Goal: Information Seeking & Learning: Learn about a topic

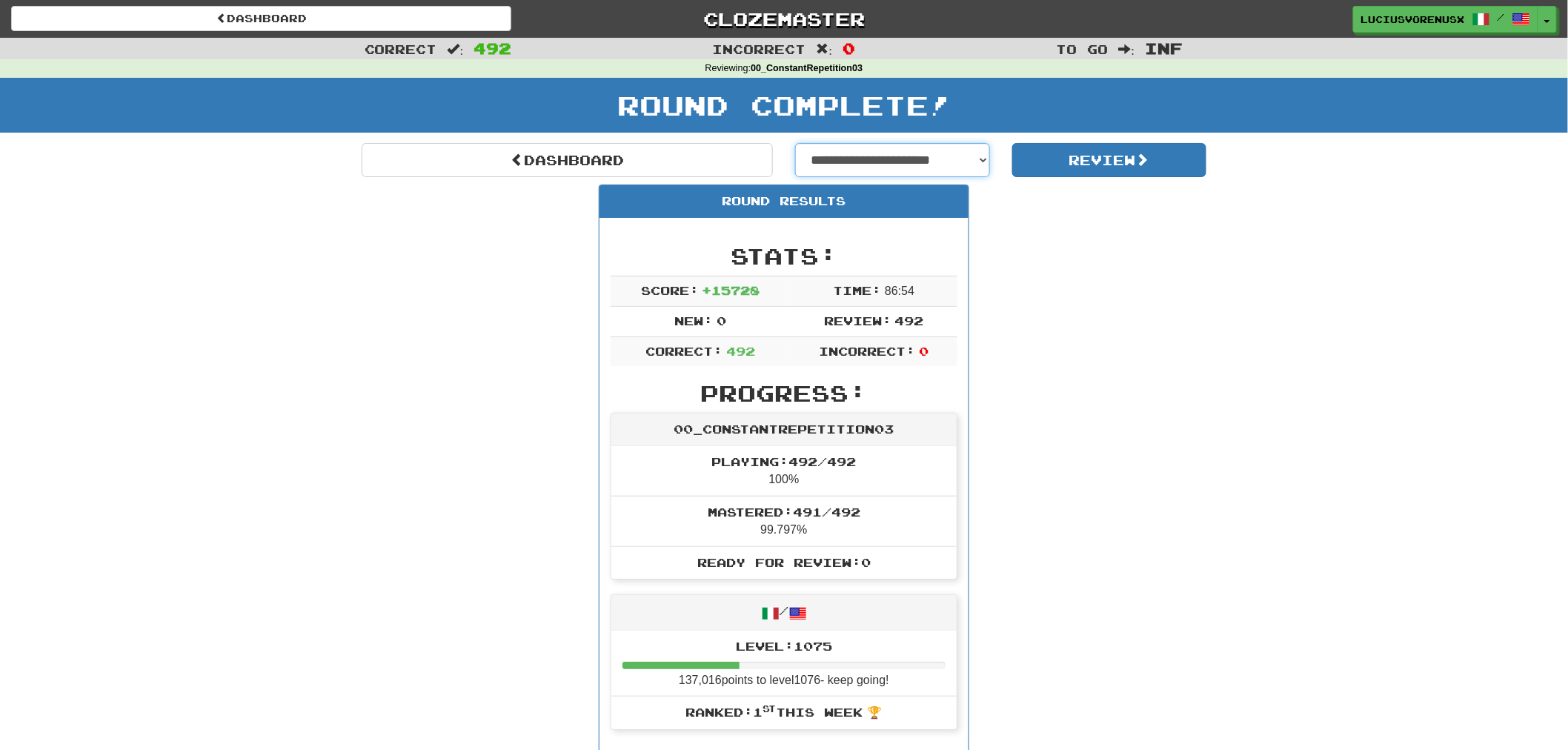
click at [914, 159] on select "**********" at bounding box center [893, 160] width 195 height 34
select select "**********"
click at [795, 143] on select "**********" at bounding box center [893, 160] width 195 height 34
select select "**********"
click at [1091, 151] on button "Review" at bounding box center [1110, 160] width 195 height 34
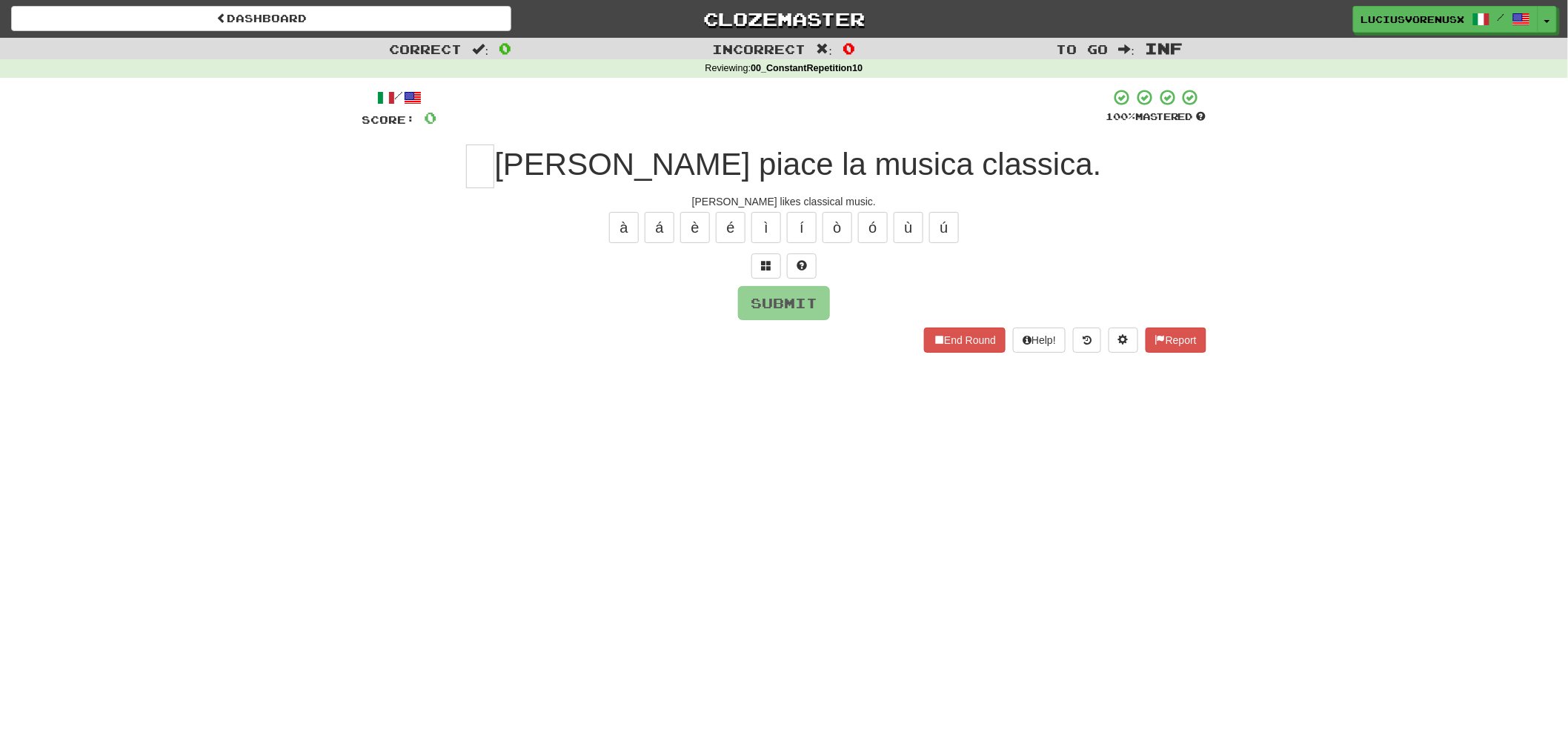
click at [33, 336] on div "Correct : 0 Incorrect : 0 To go : Inf Reviewing : 00_ConstantRepetition10 / Sco…" at bounding box center [784, 206] width 1568 height 336
click at [495, 166] on input "text" at bounding box center [481, 167] width 28 height 44
click at [495, 176] on input "text" at bounding box center [481, 167] width 28 height 44
type input "*"
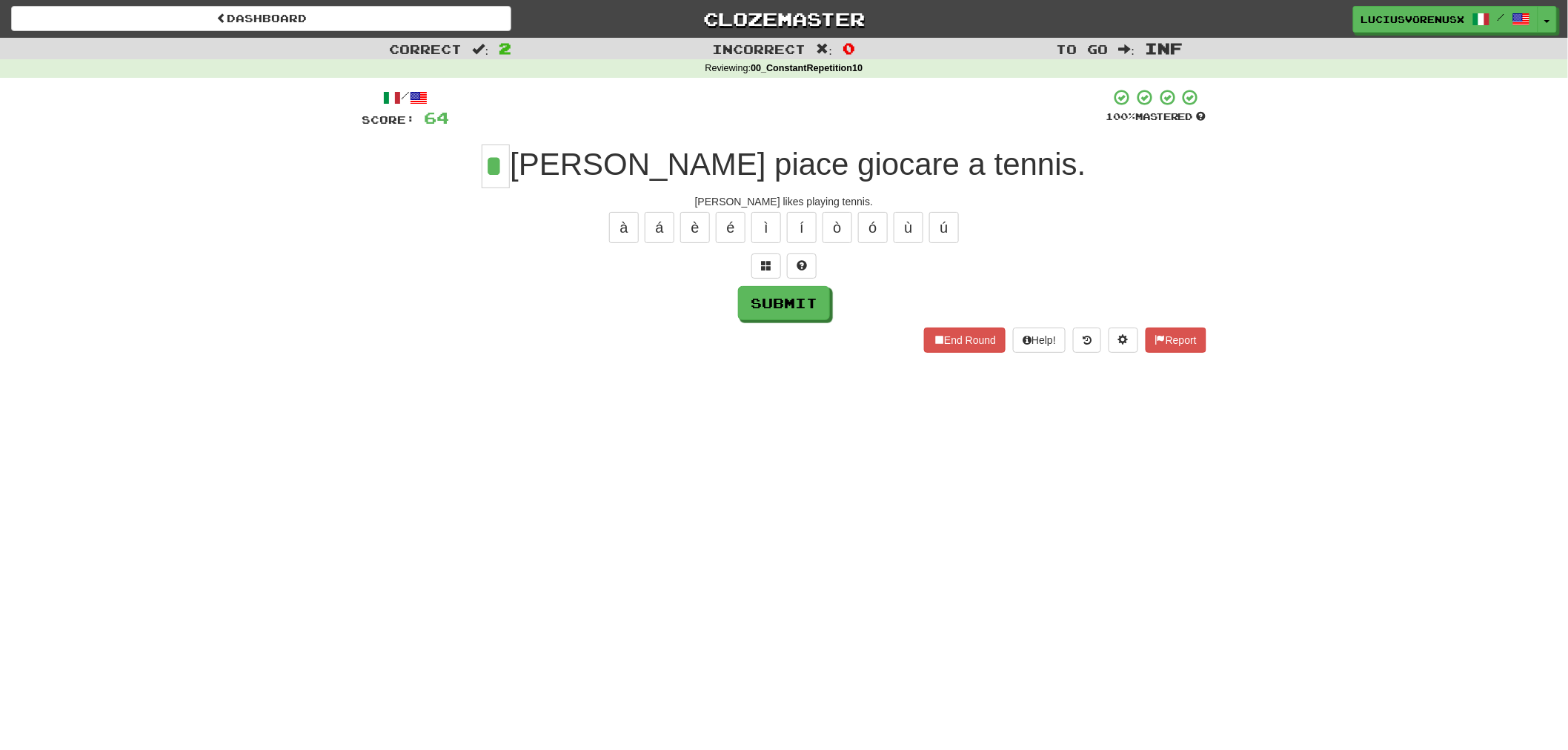
type input "*"
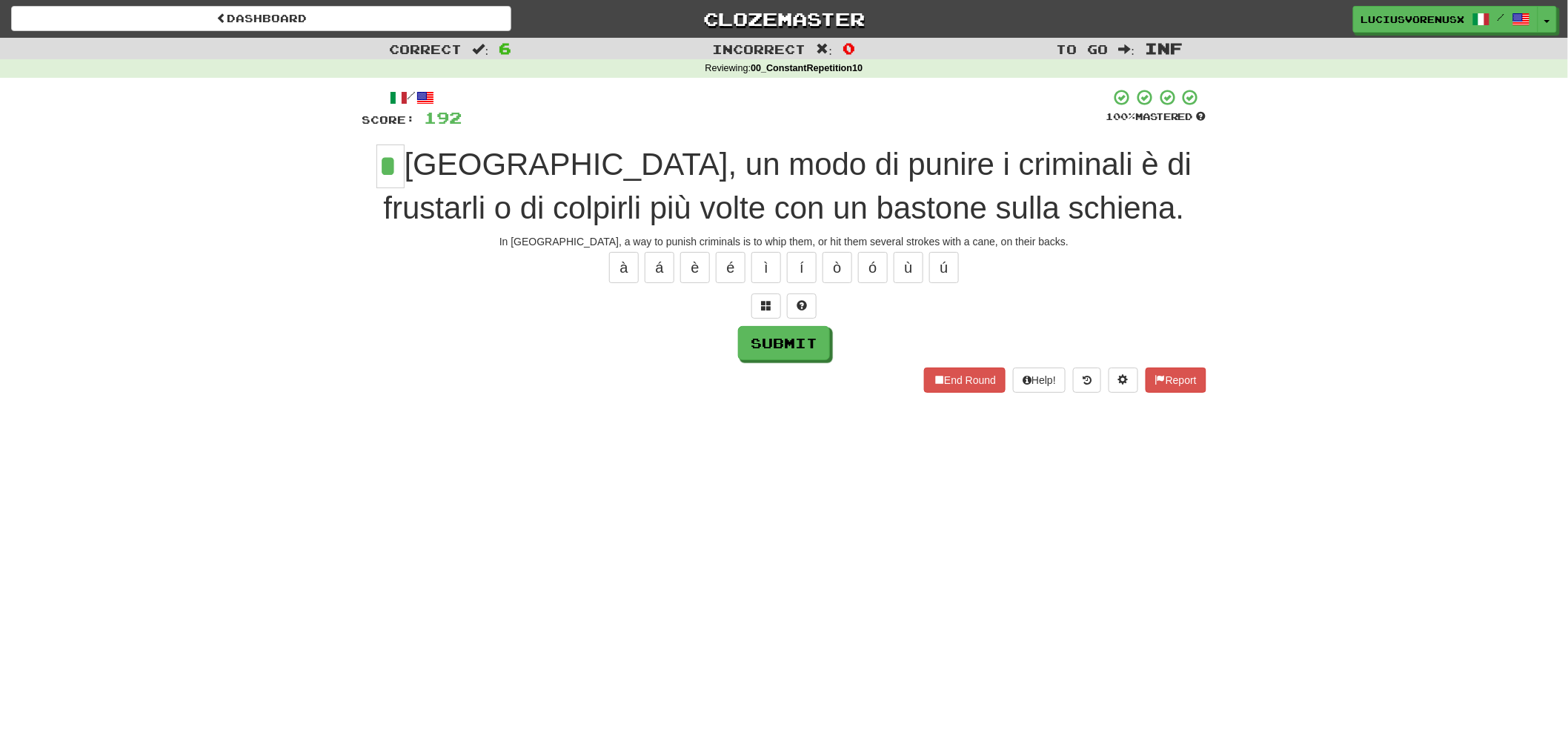
type input "*"
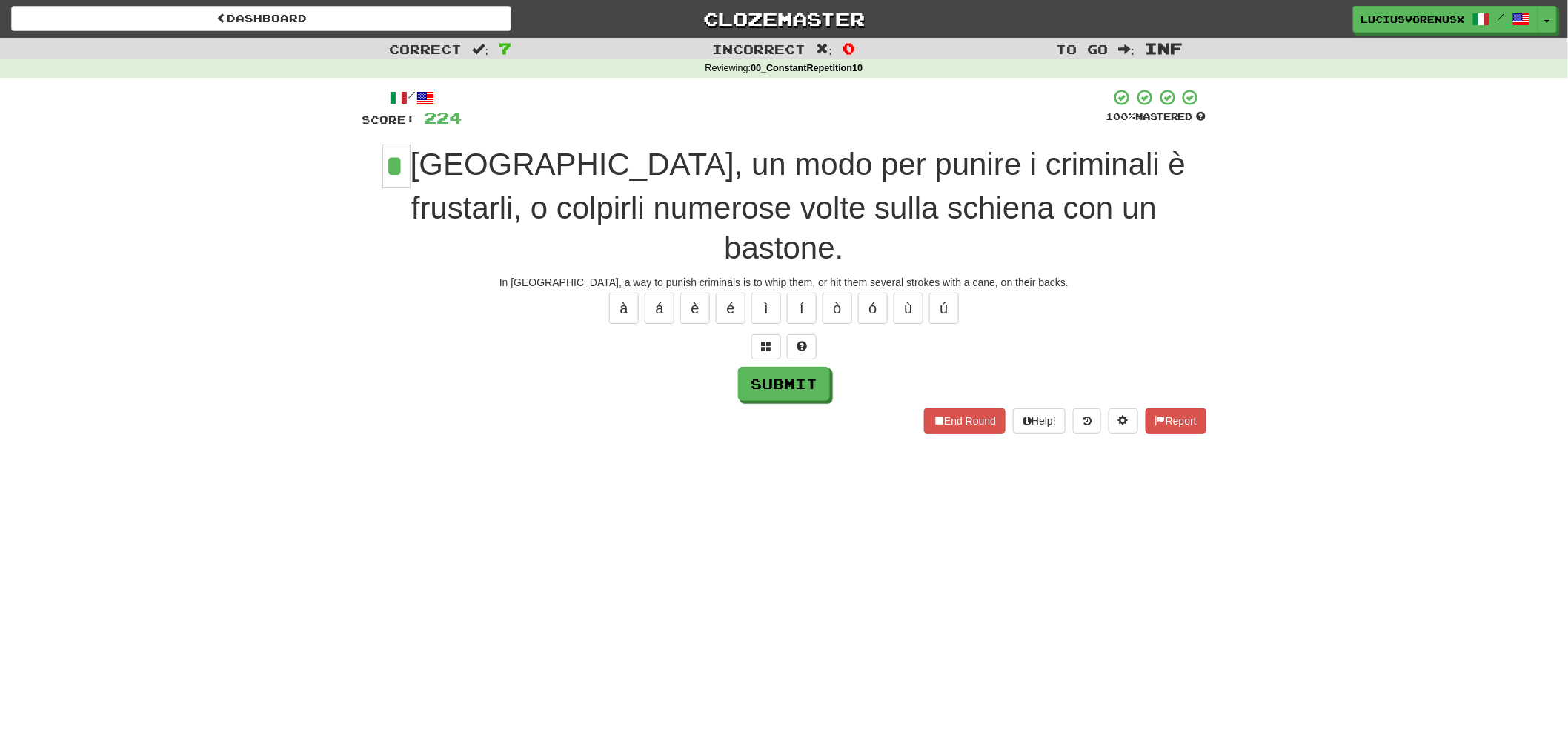
type input "*"
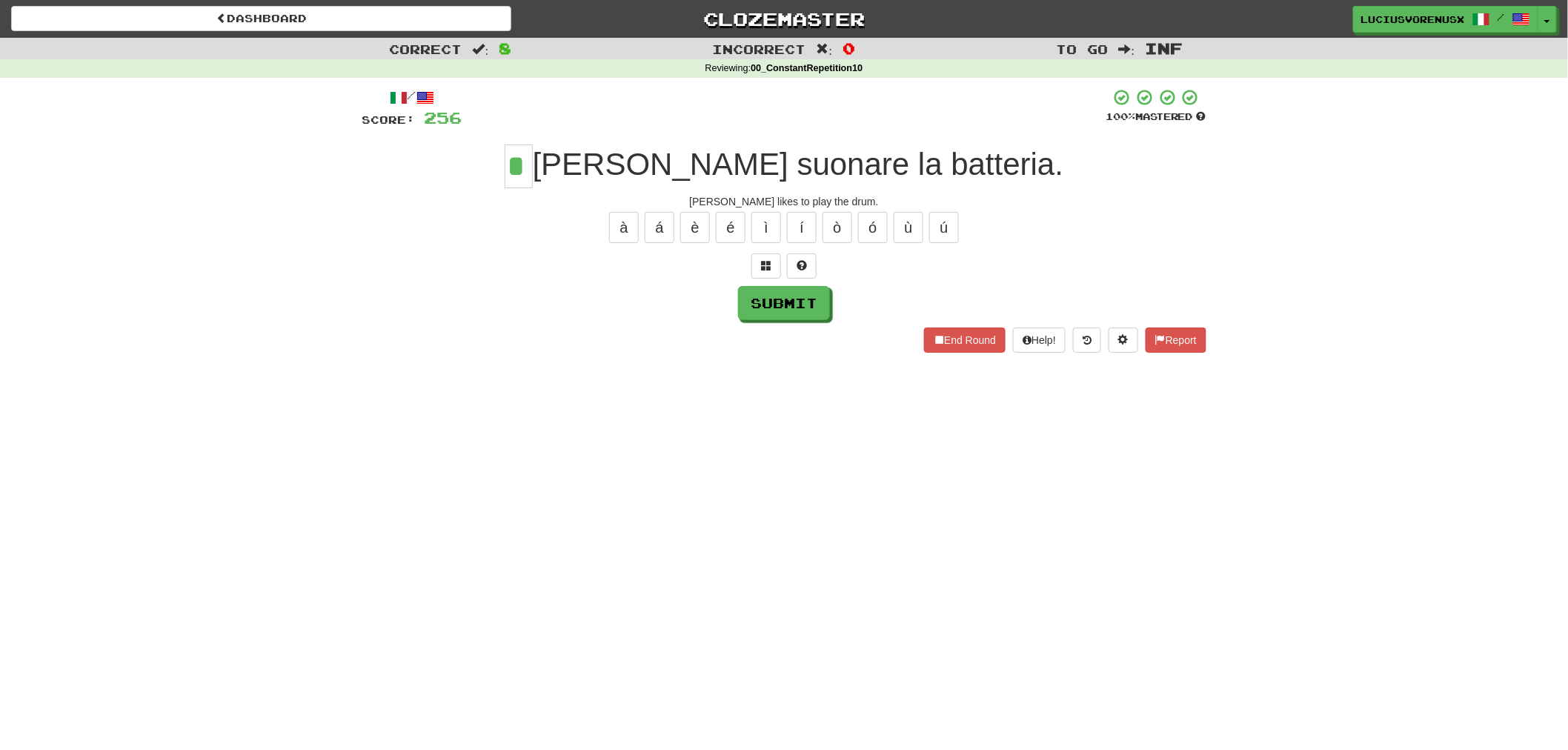
type input "*"
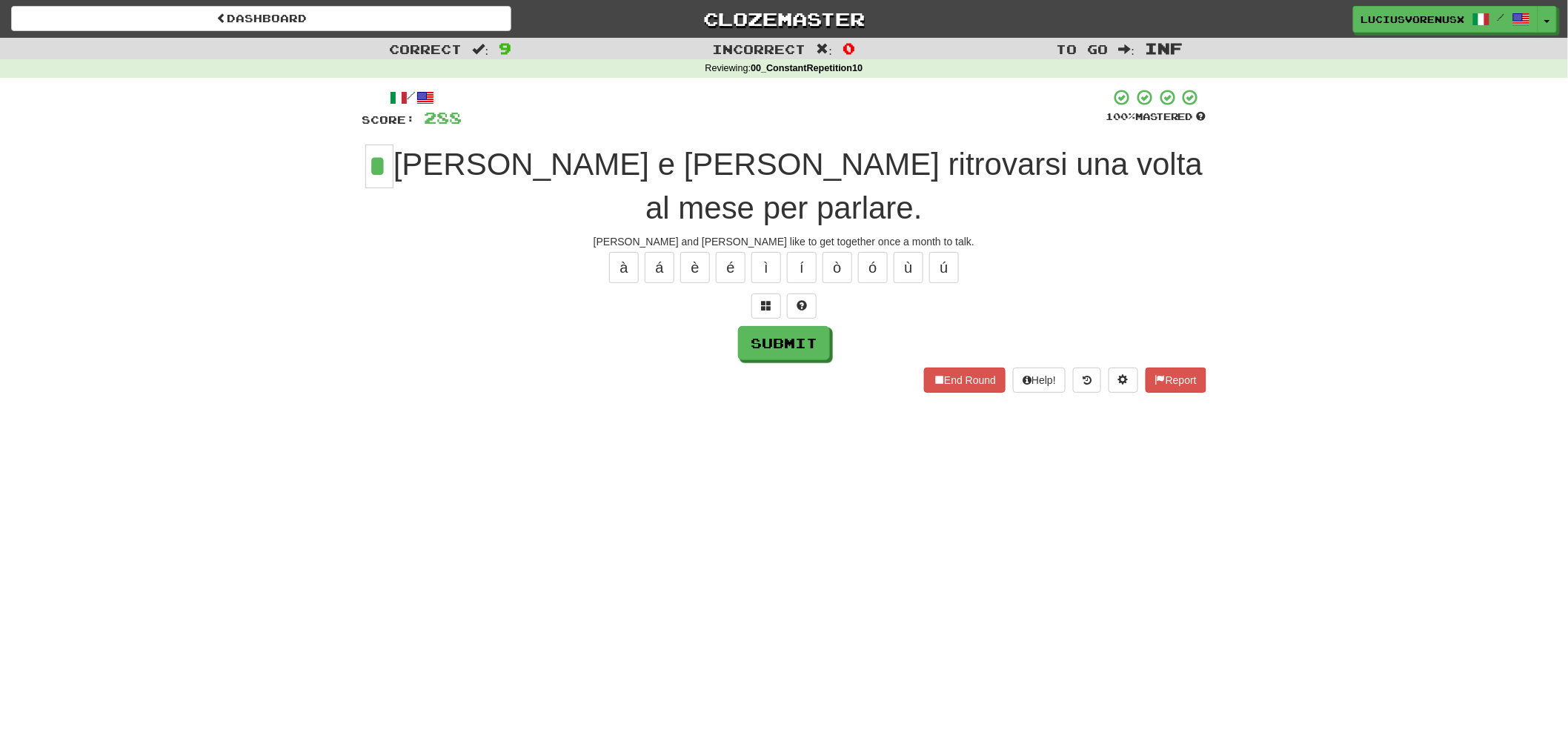
type input "*"
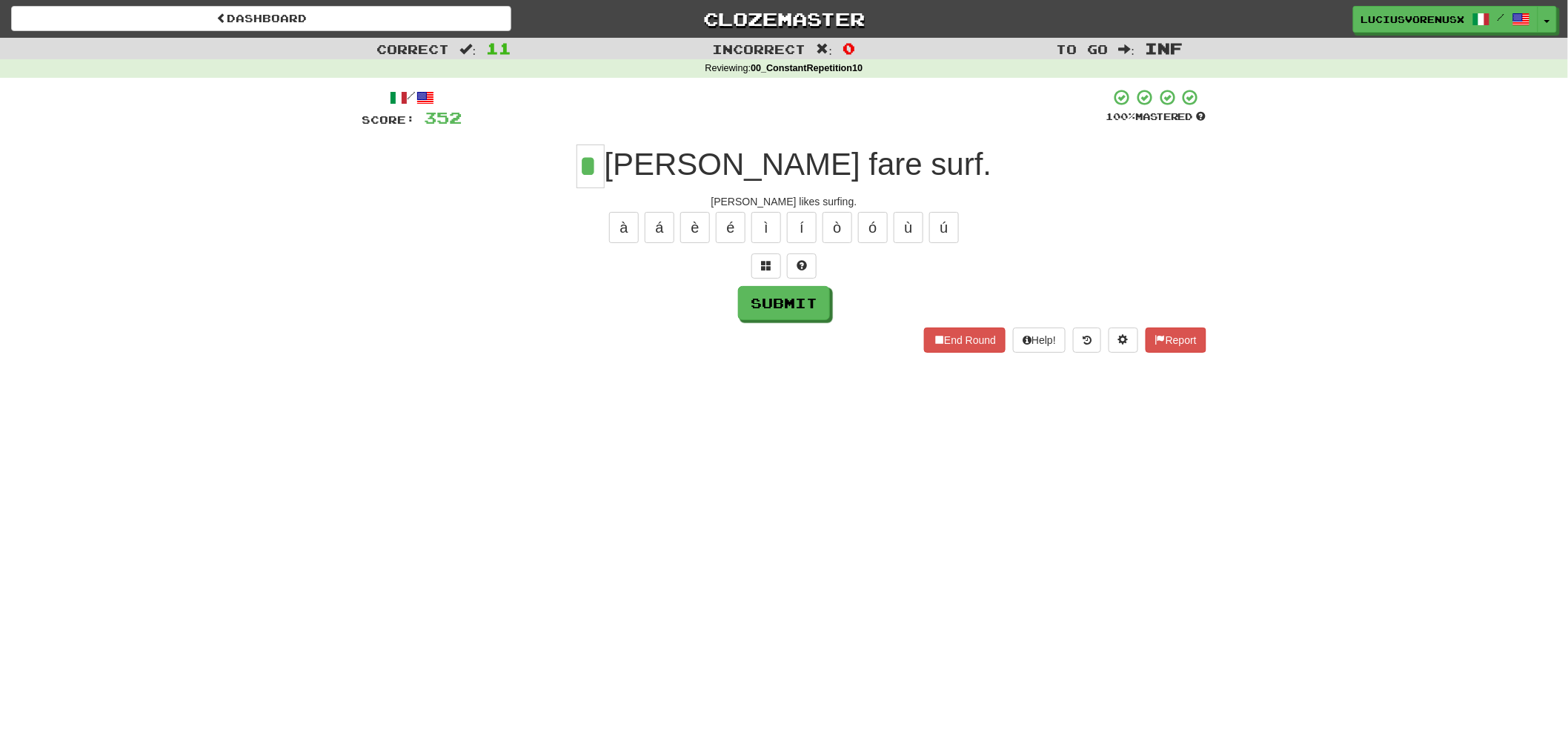
type input "*"
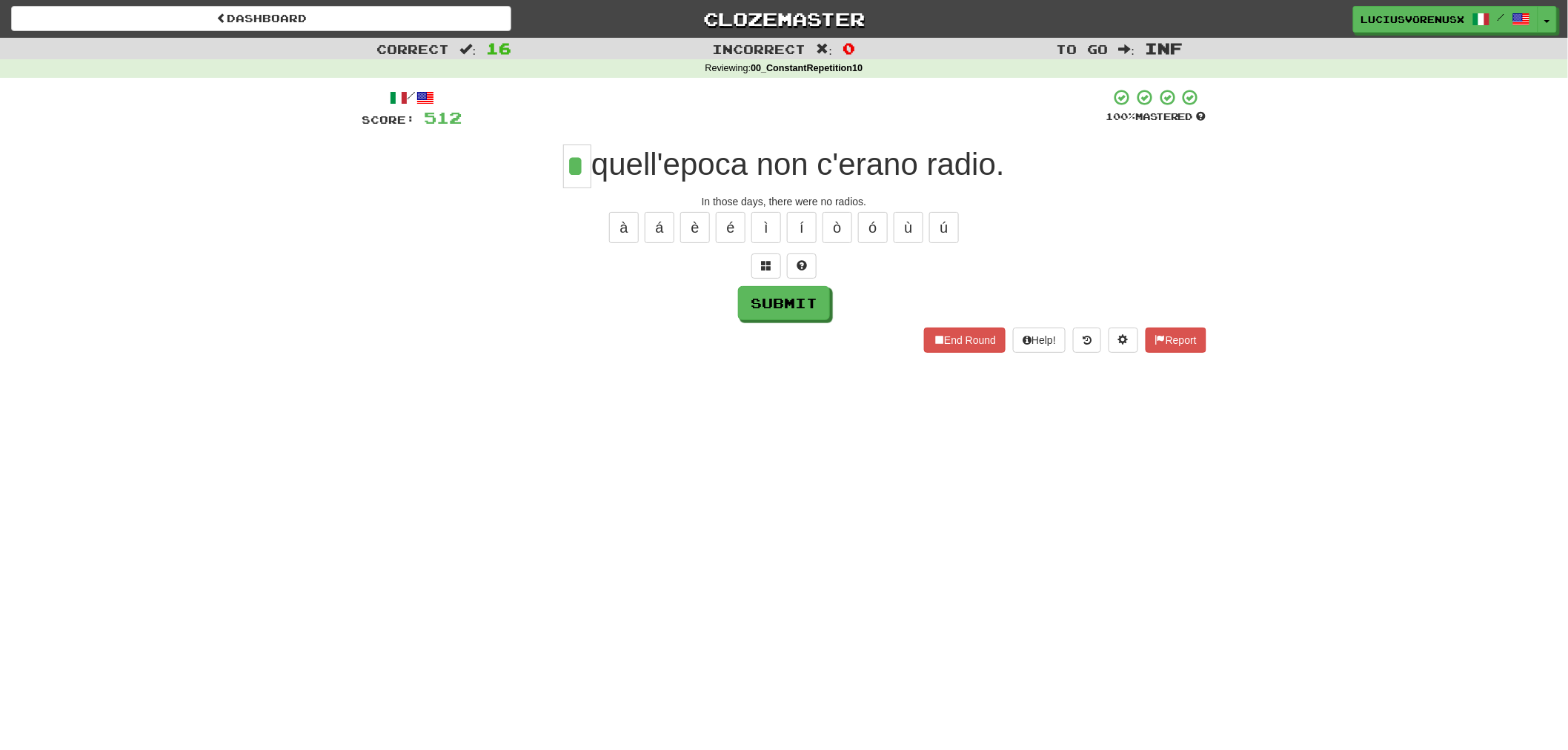
type input "*"
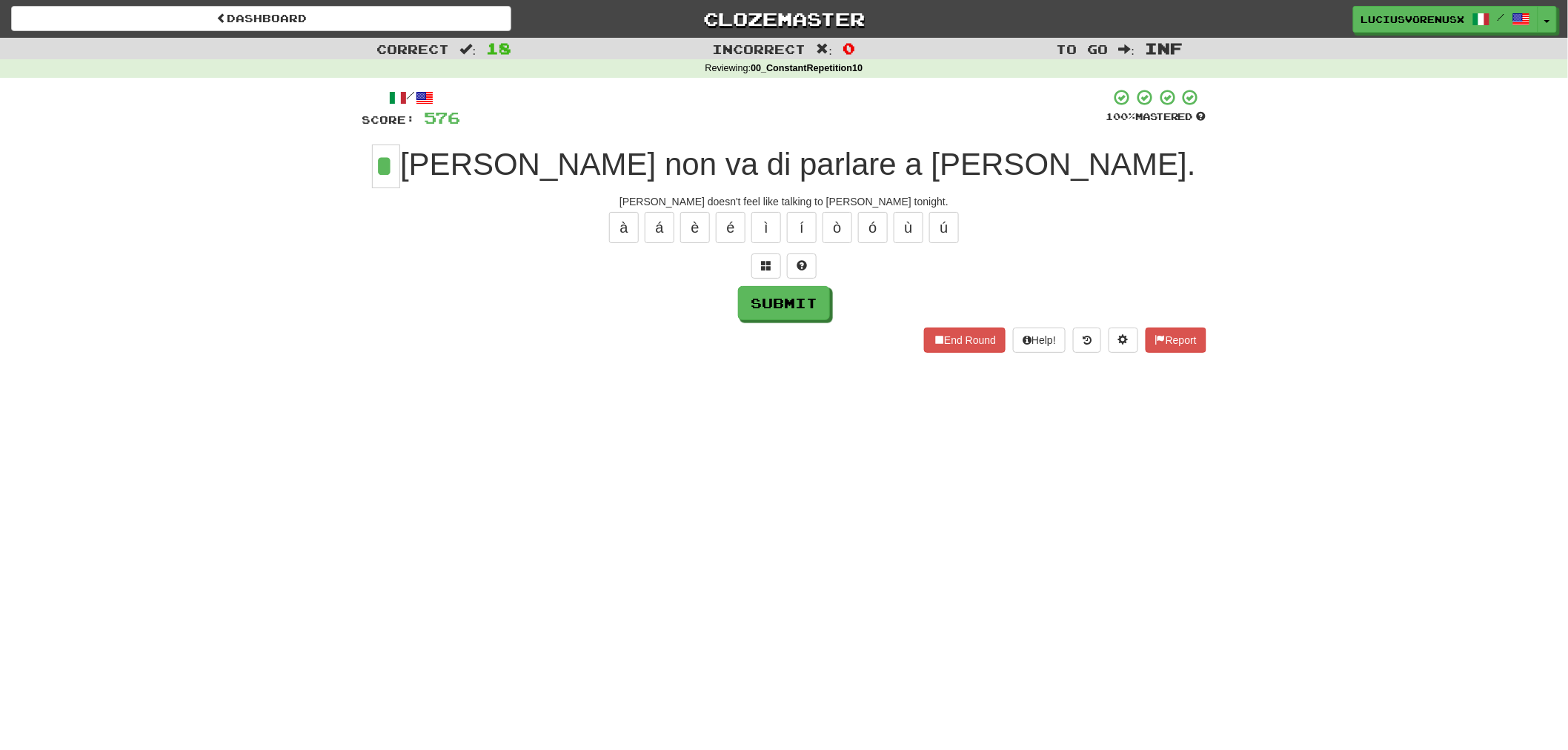
type input "*"
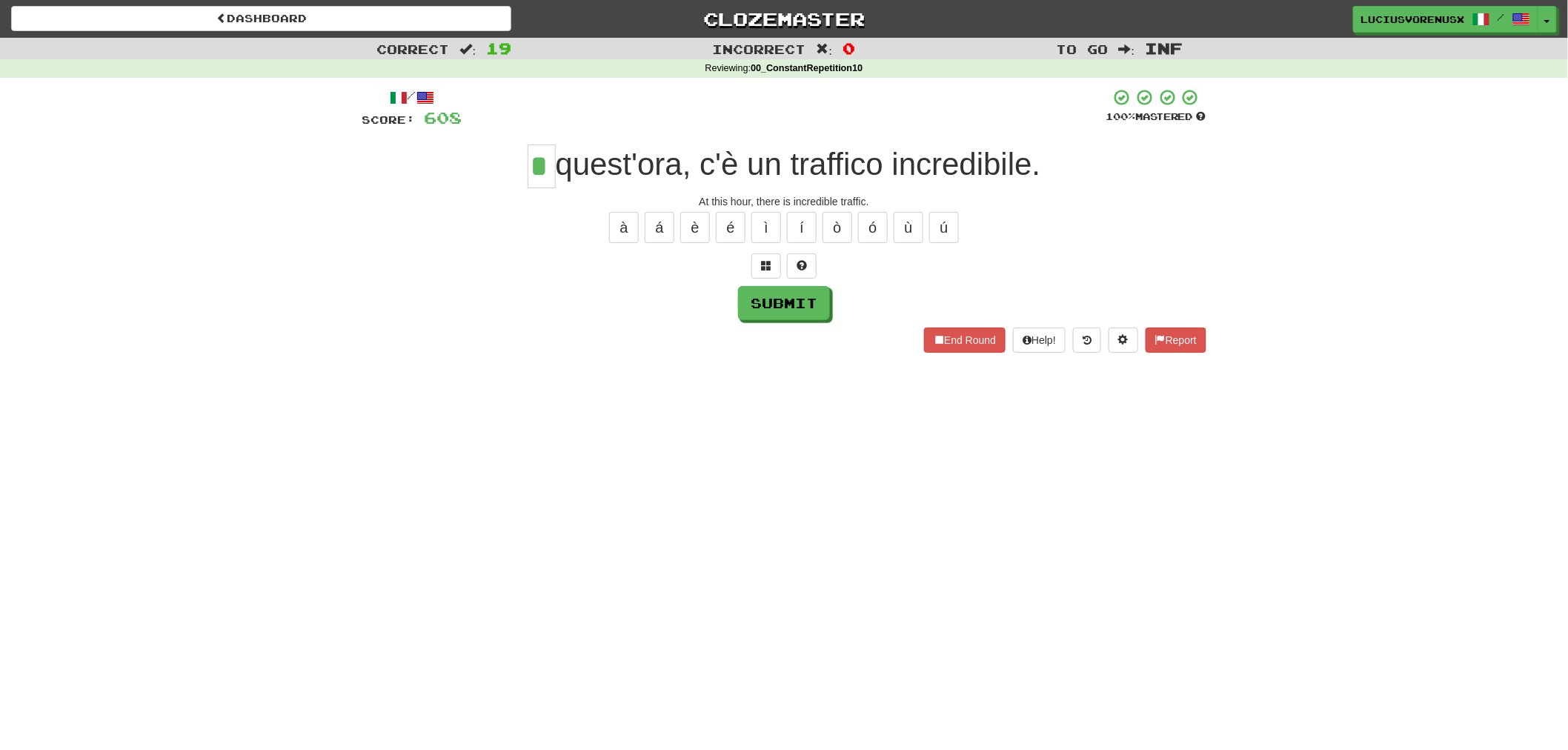
type input "*"
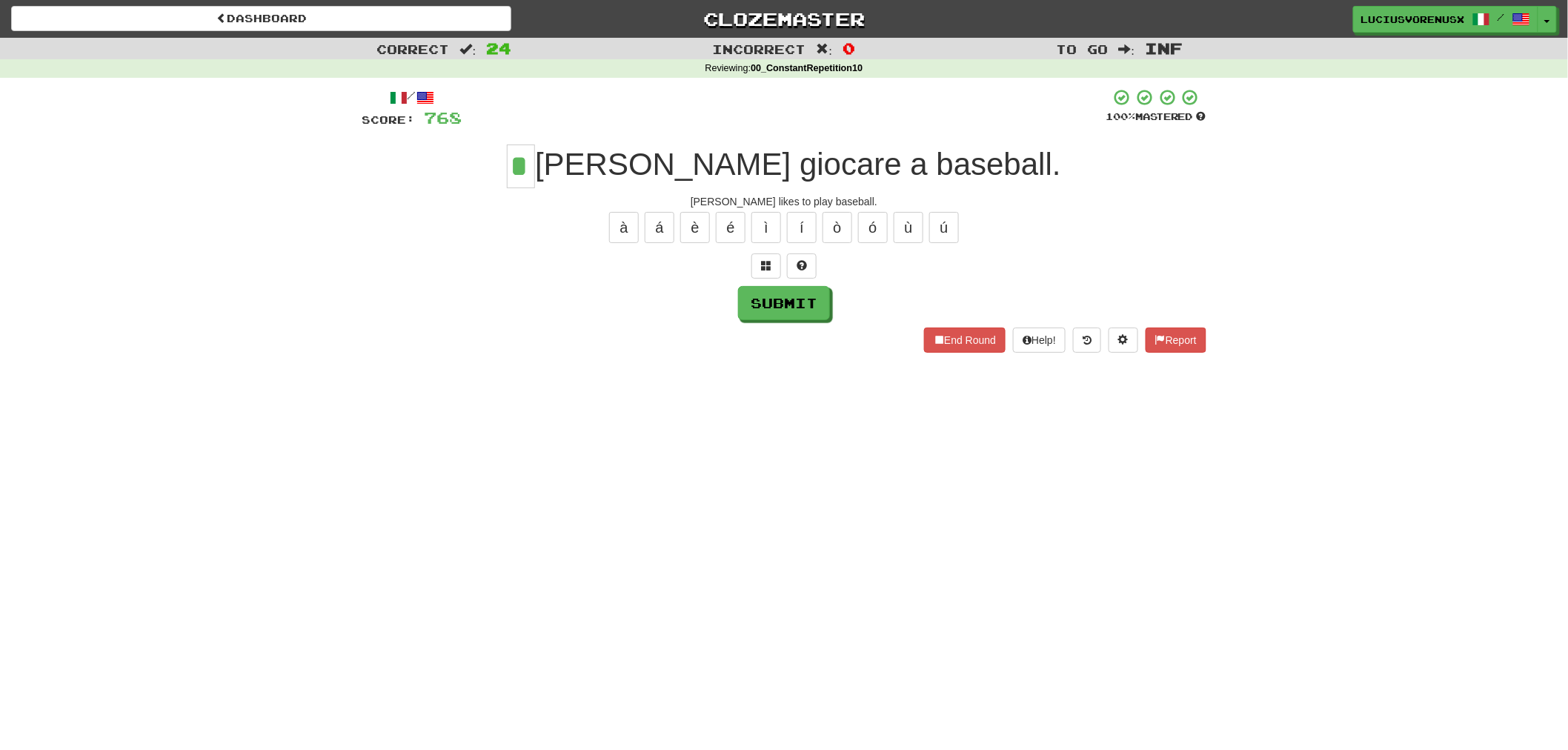
type input "*"
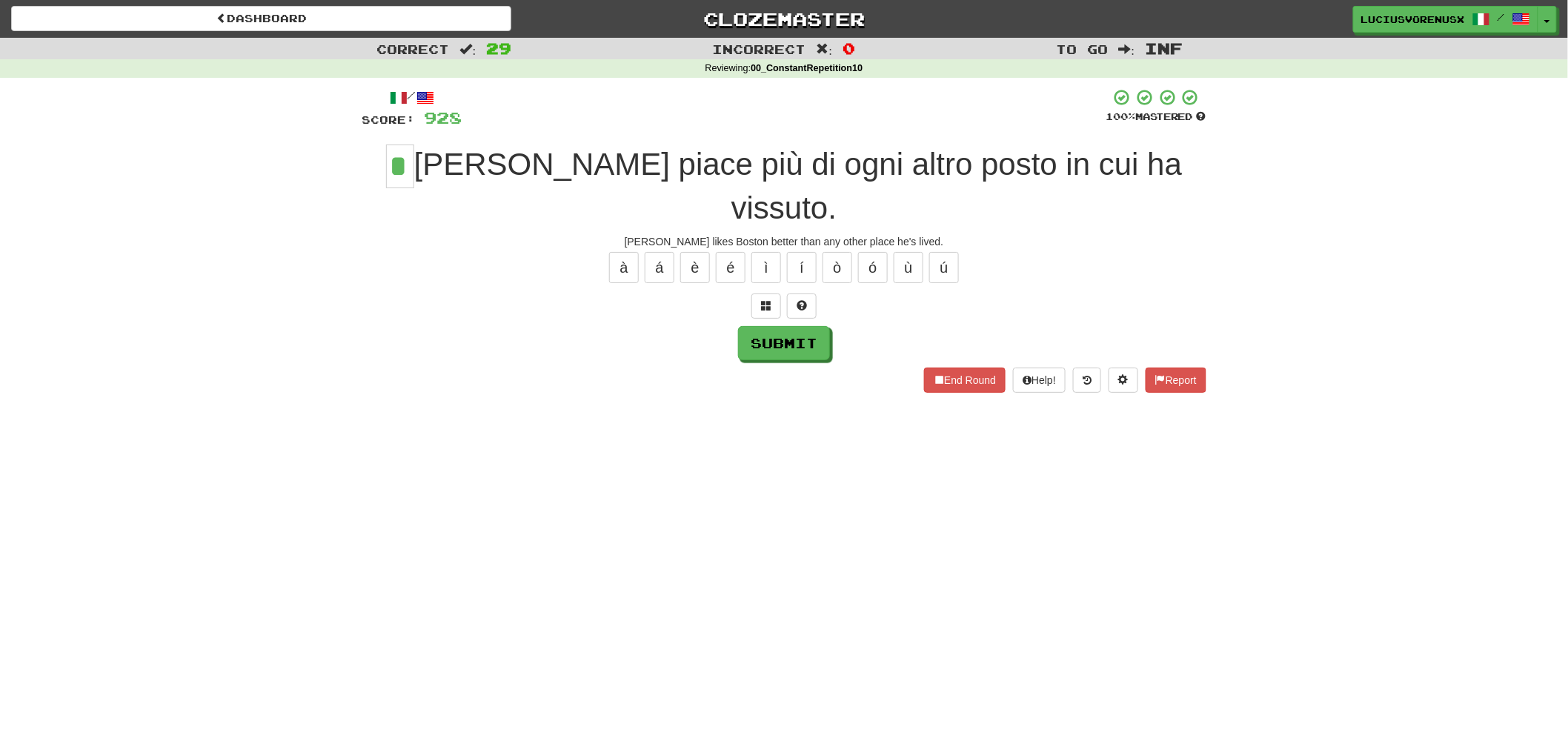
type input "*"
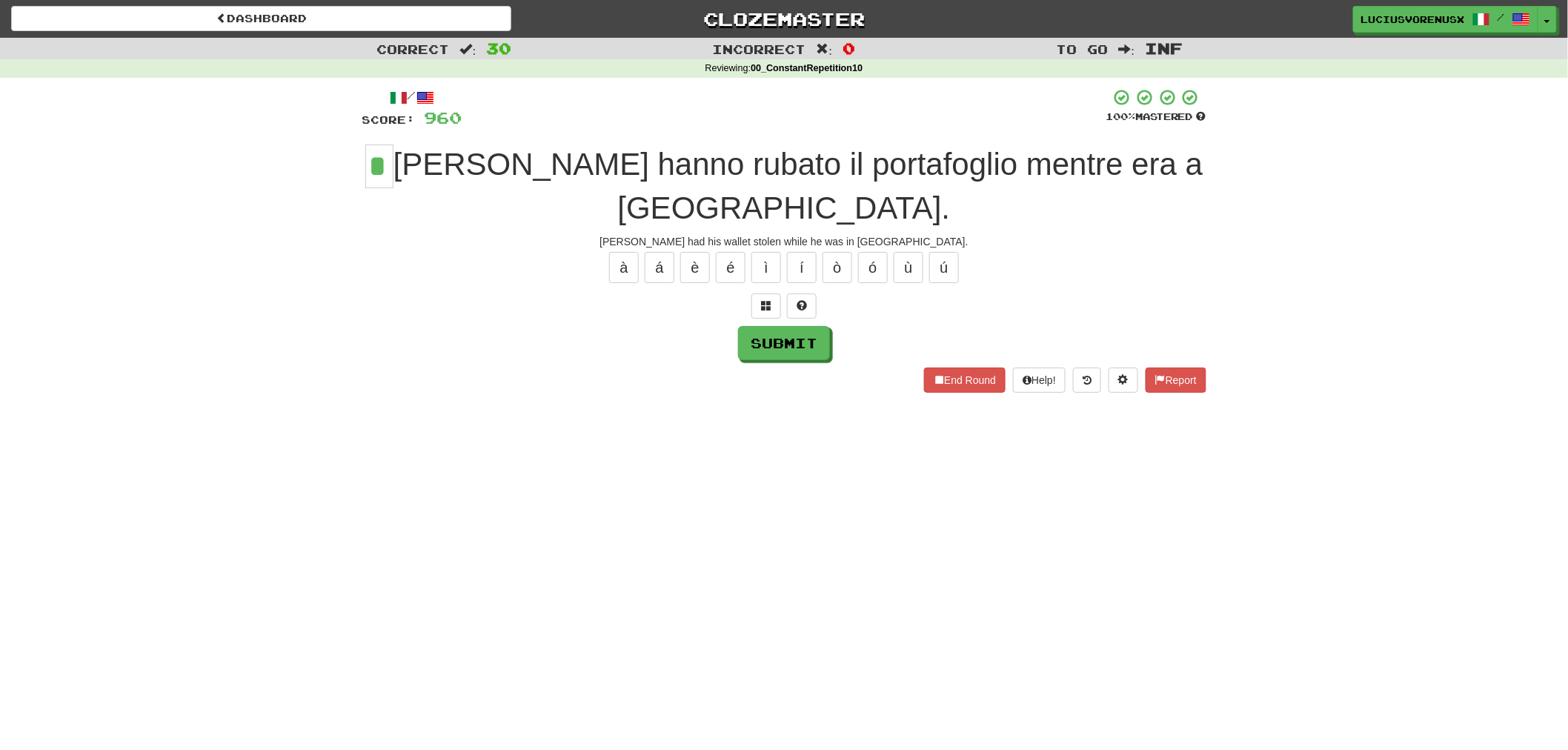
type input "*"
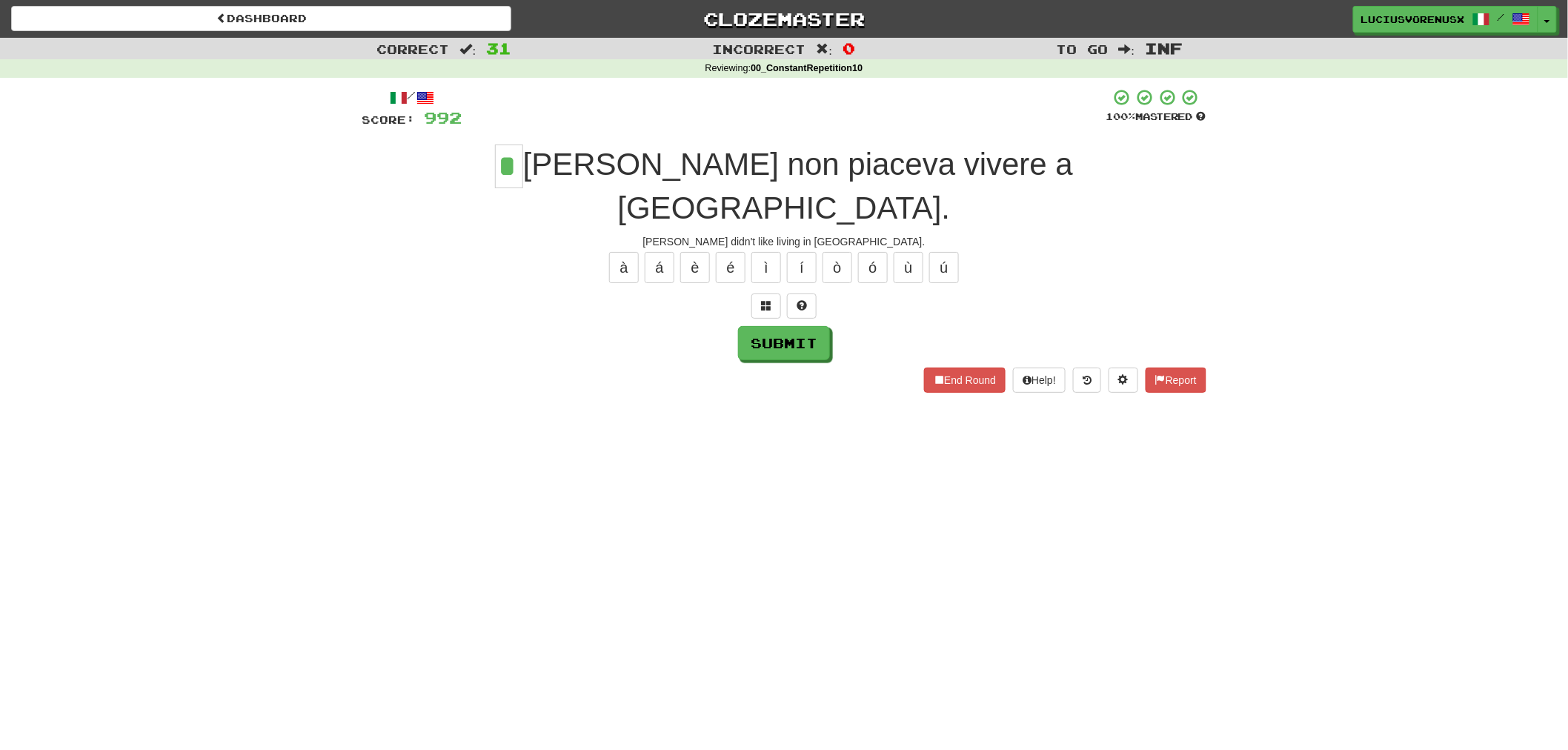
type input "*"
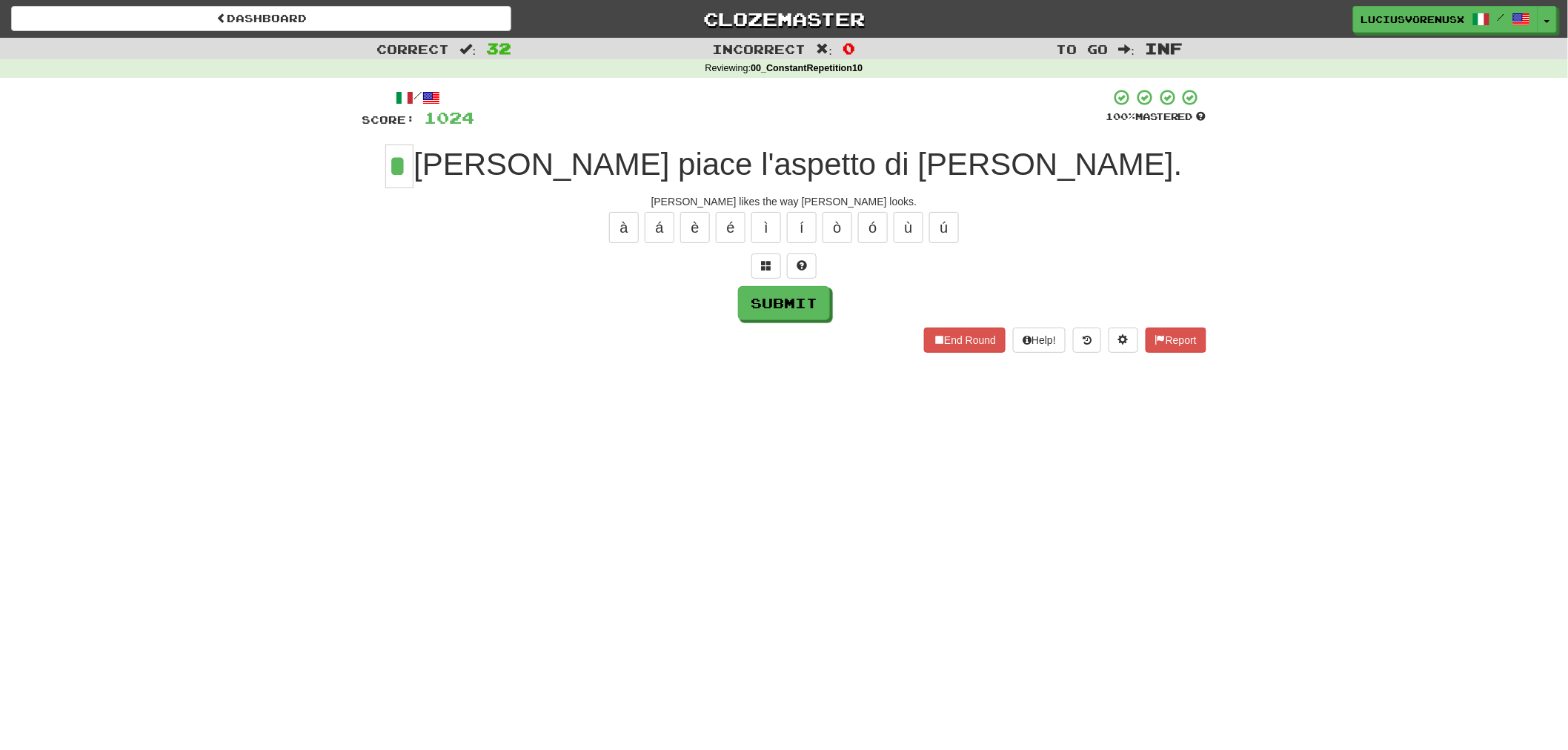
type input "*"
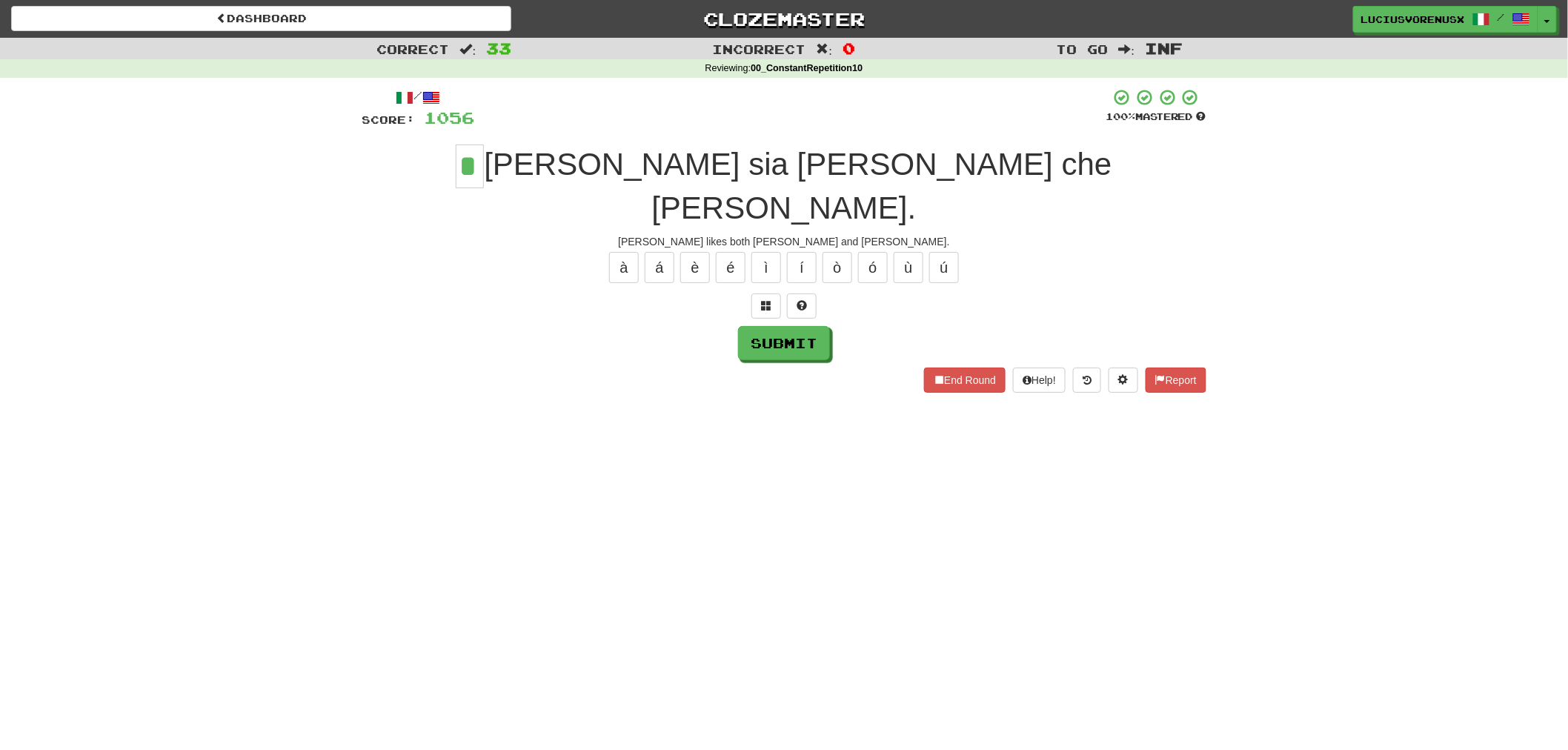
type input "*"
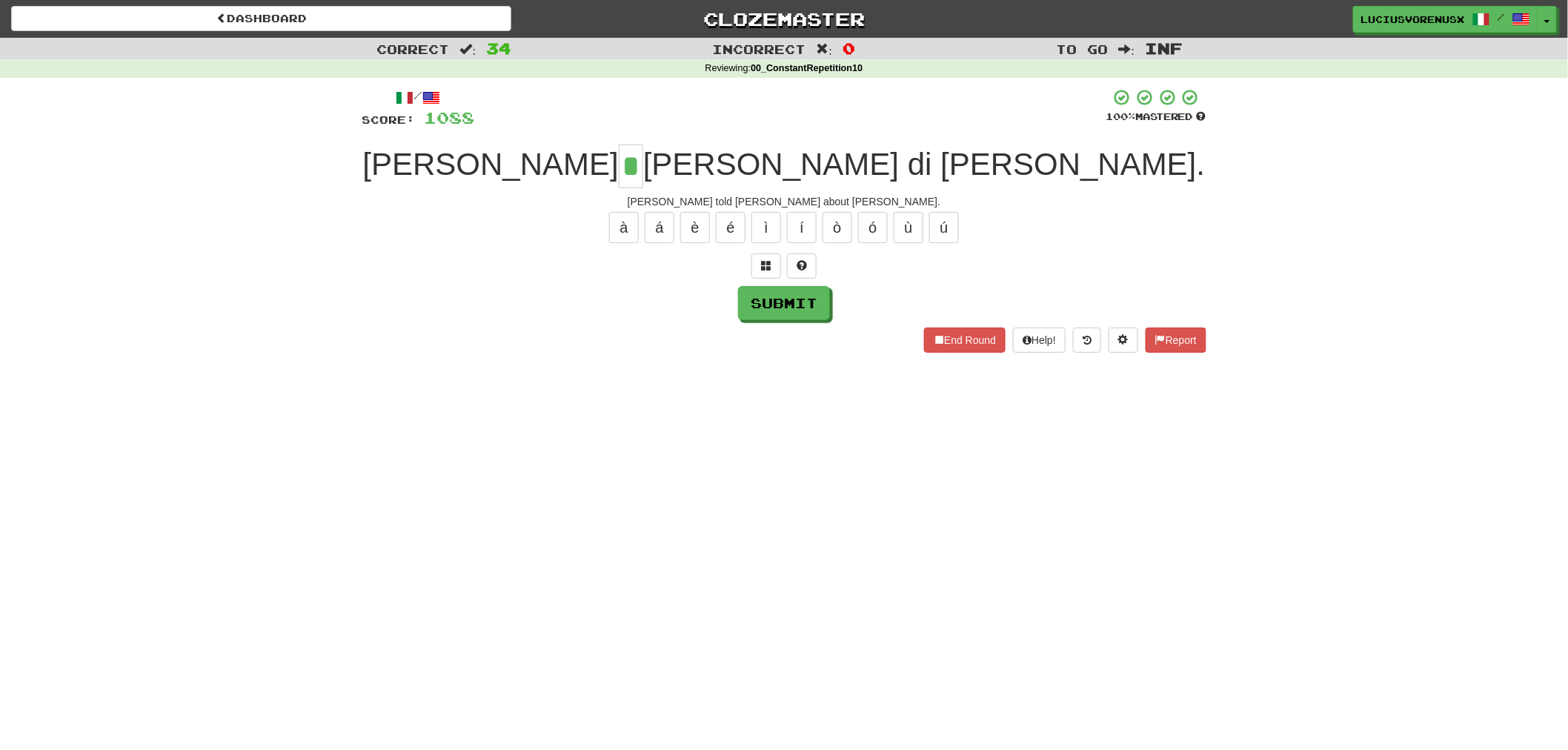
type input "*"
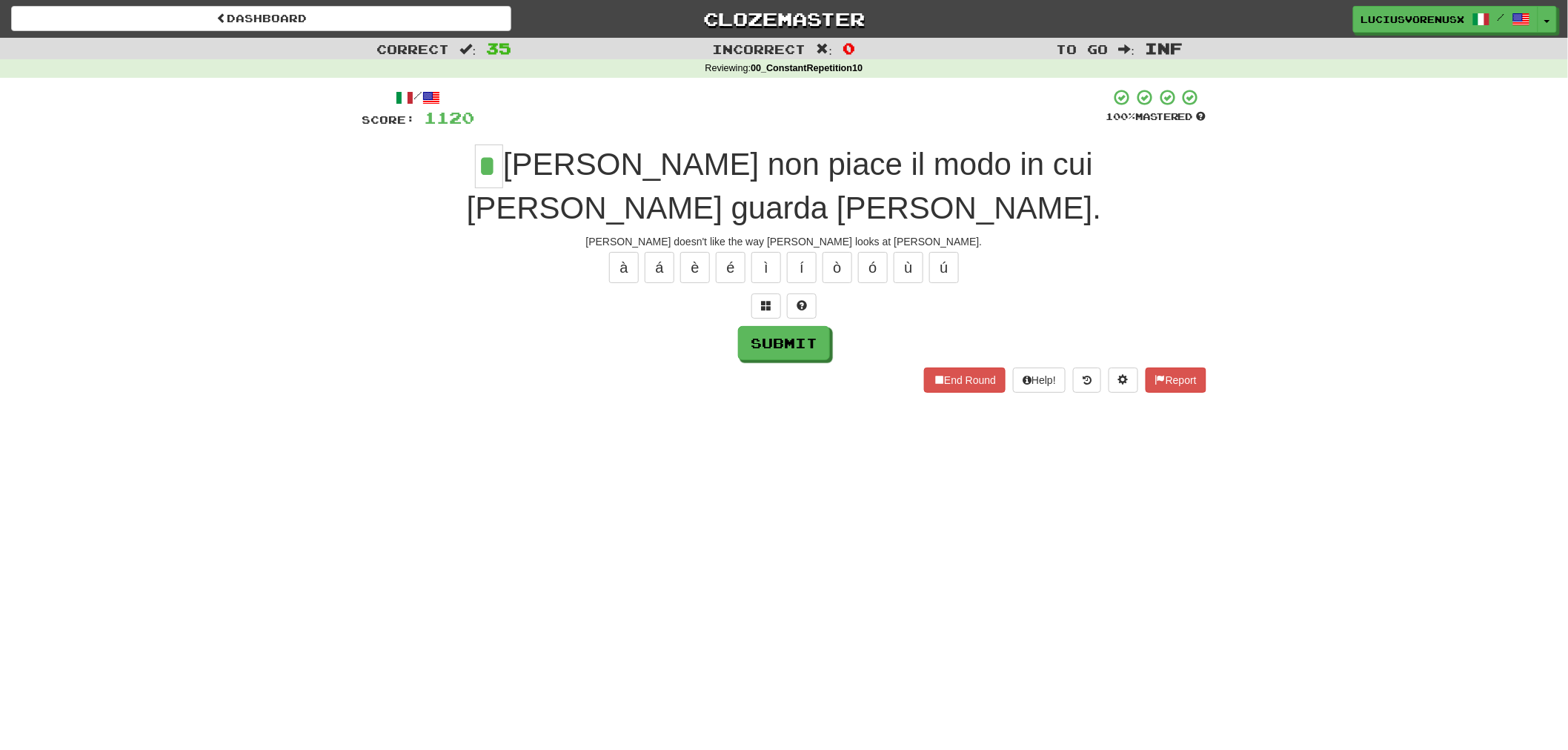
type input "*"
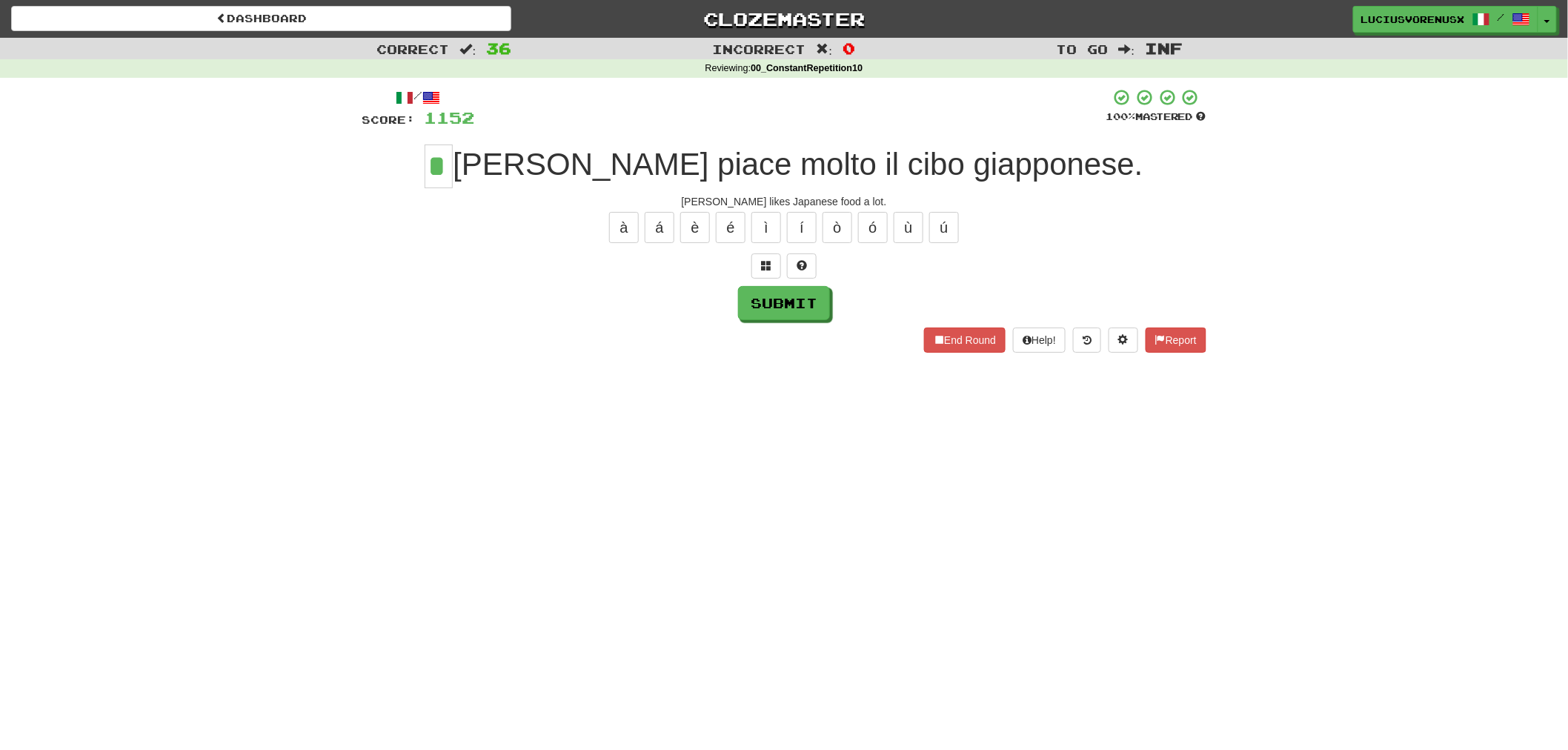
type input "*"
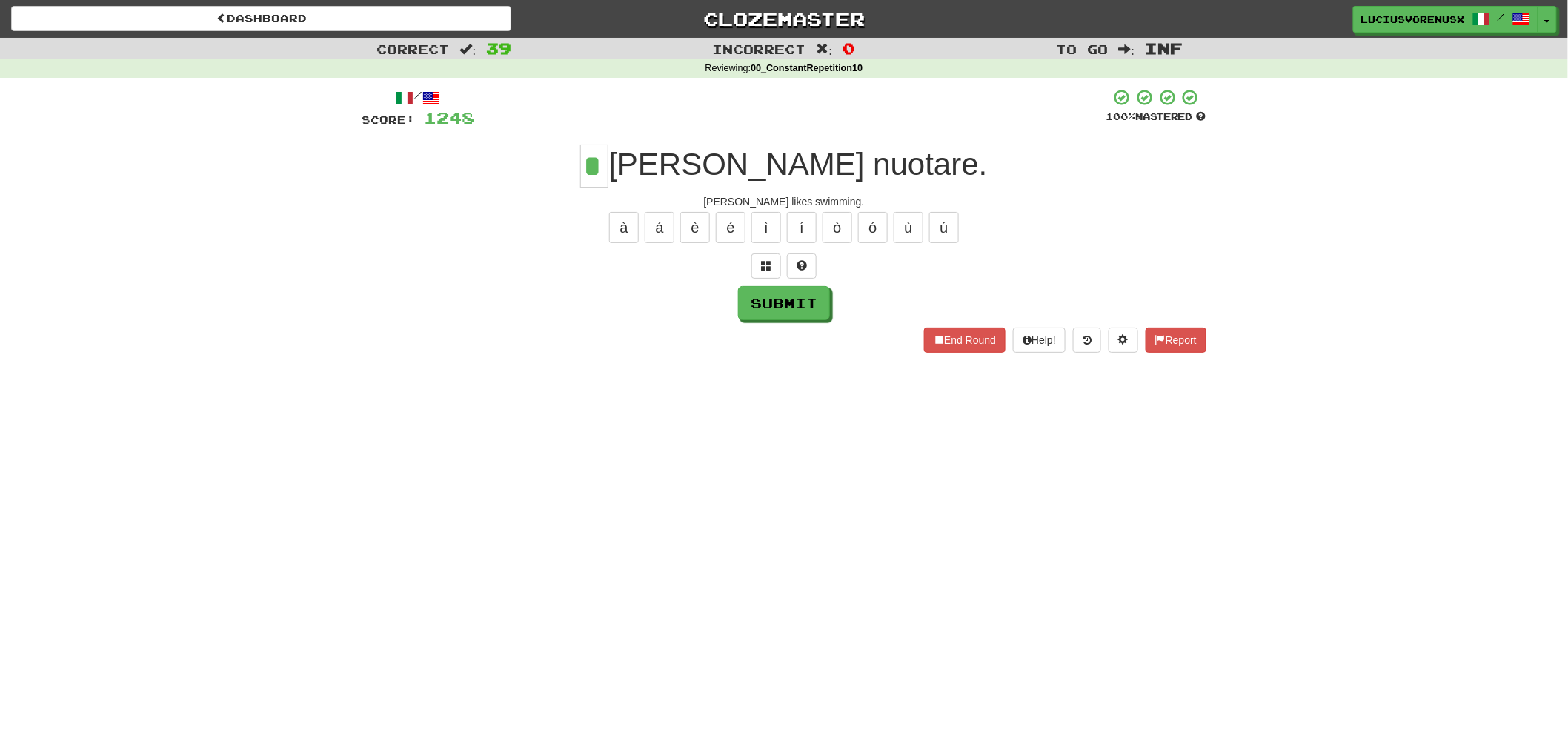
type input "*"
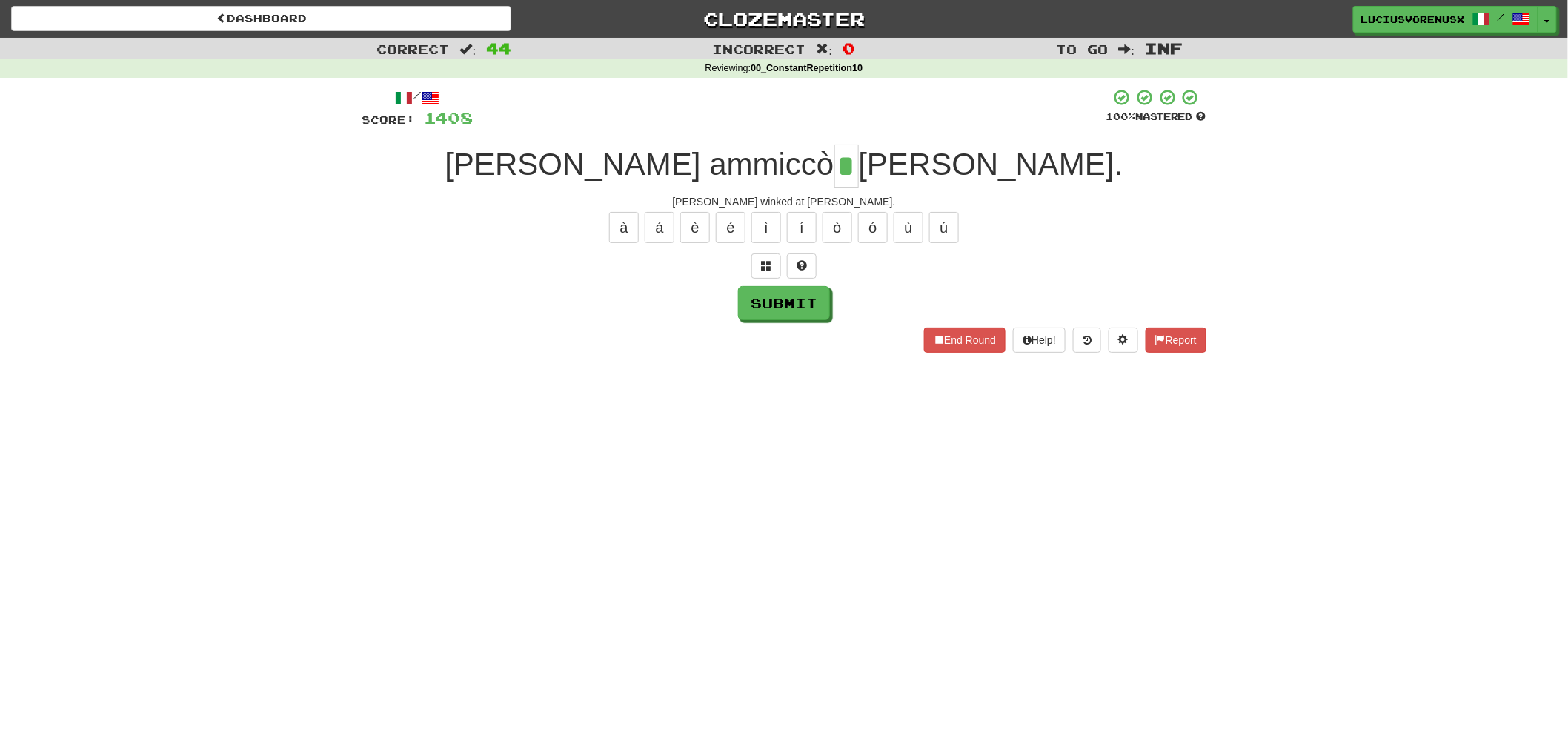
type input "*"
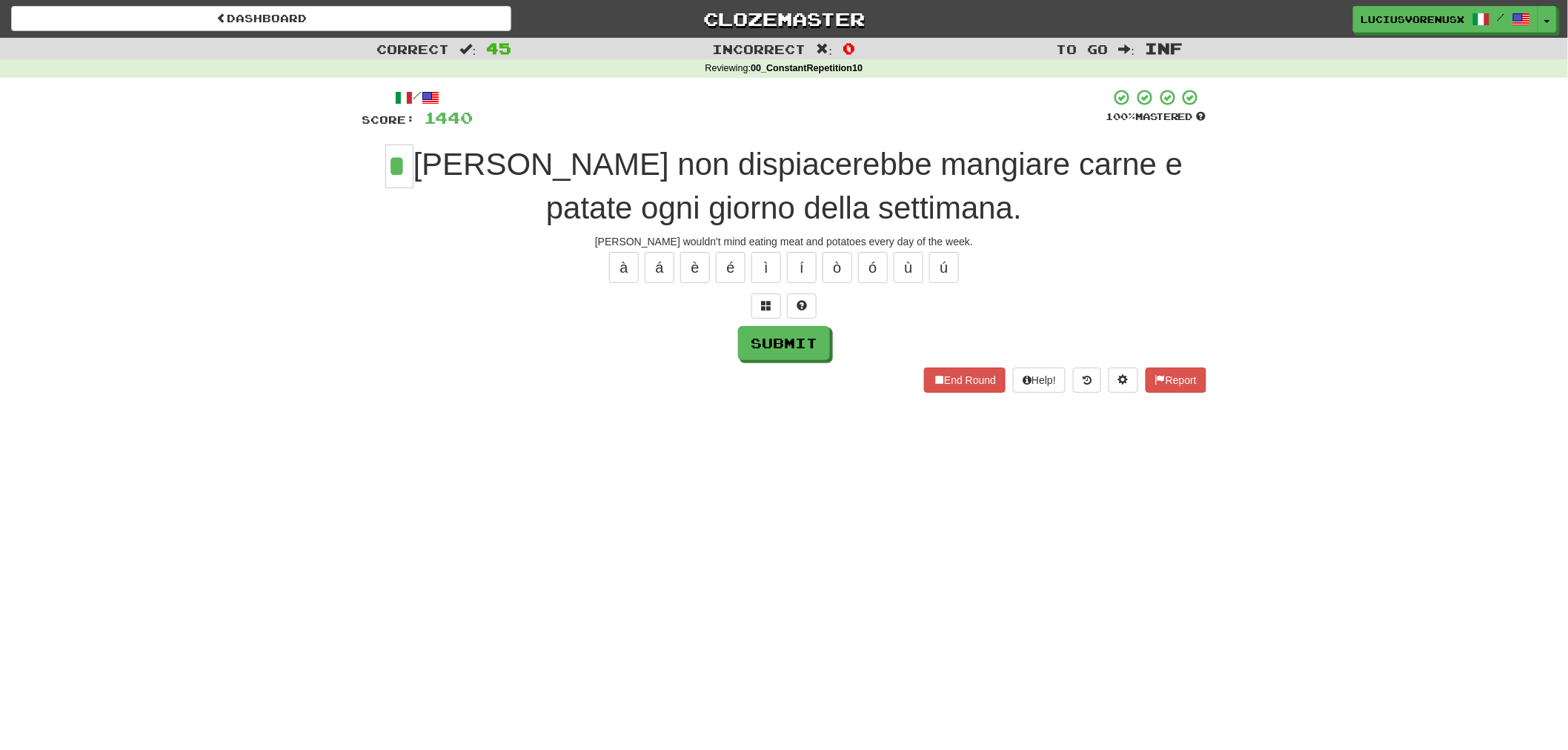
type input "*"
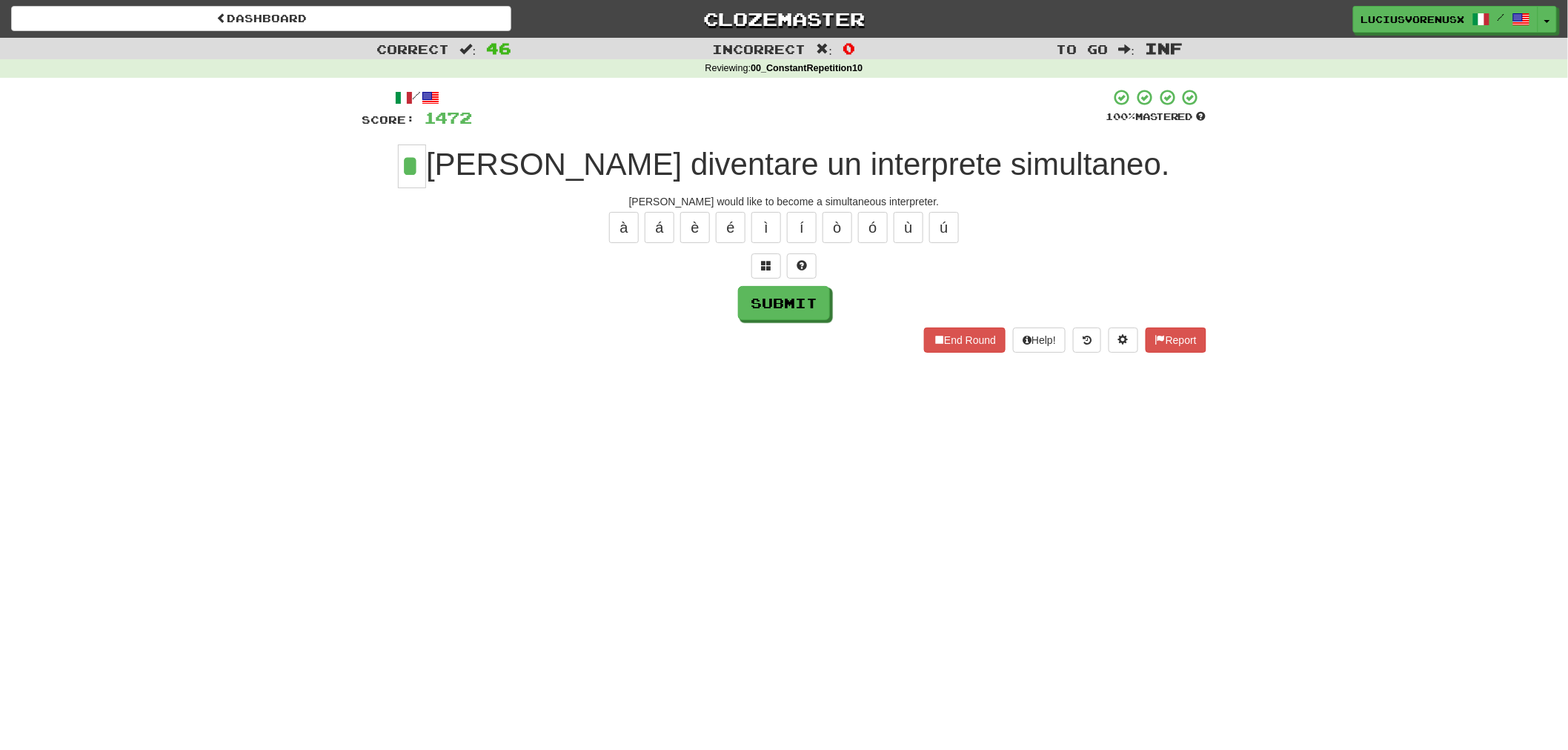
type input "*"
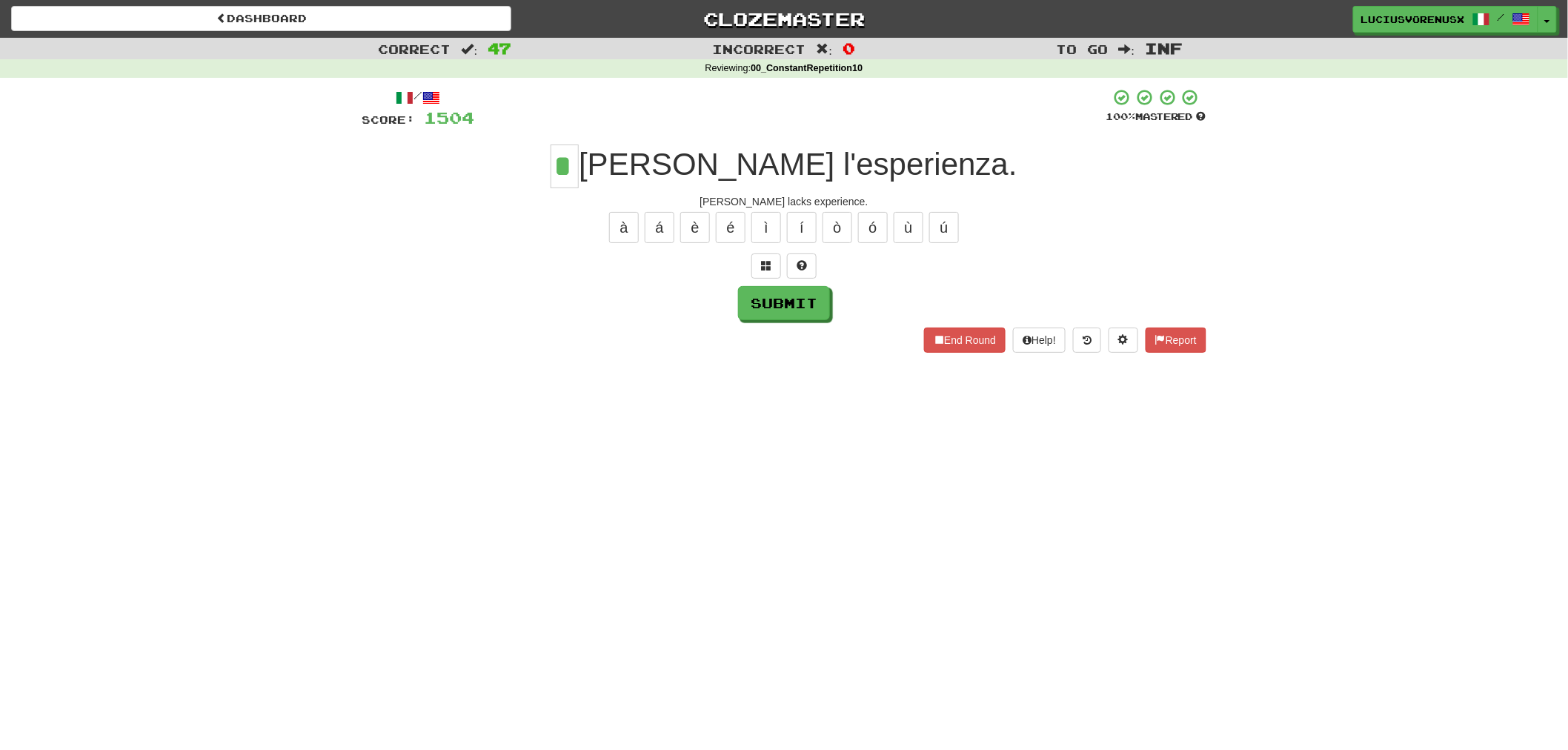
type input "*"
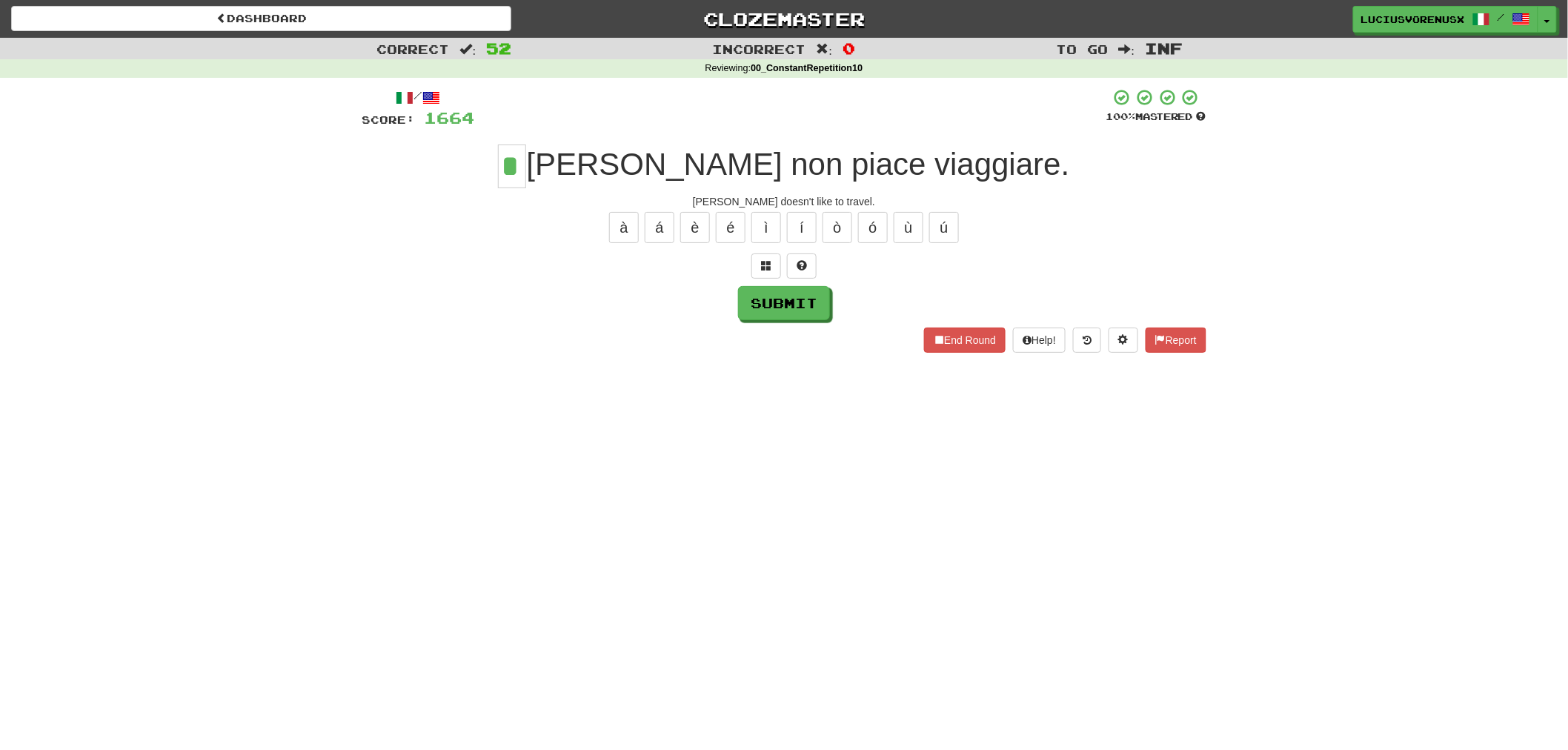
type input "*"
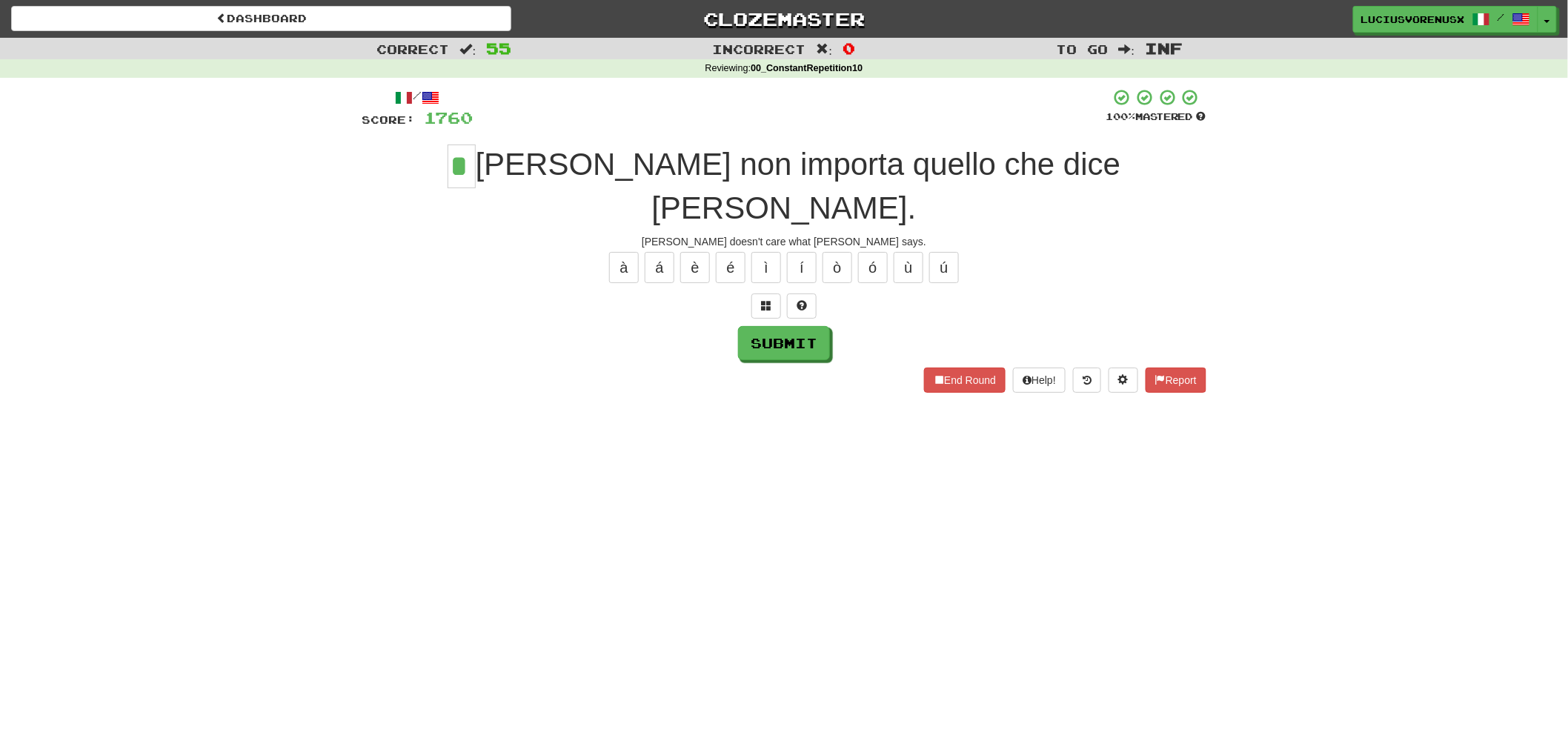
type input "*"
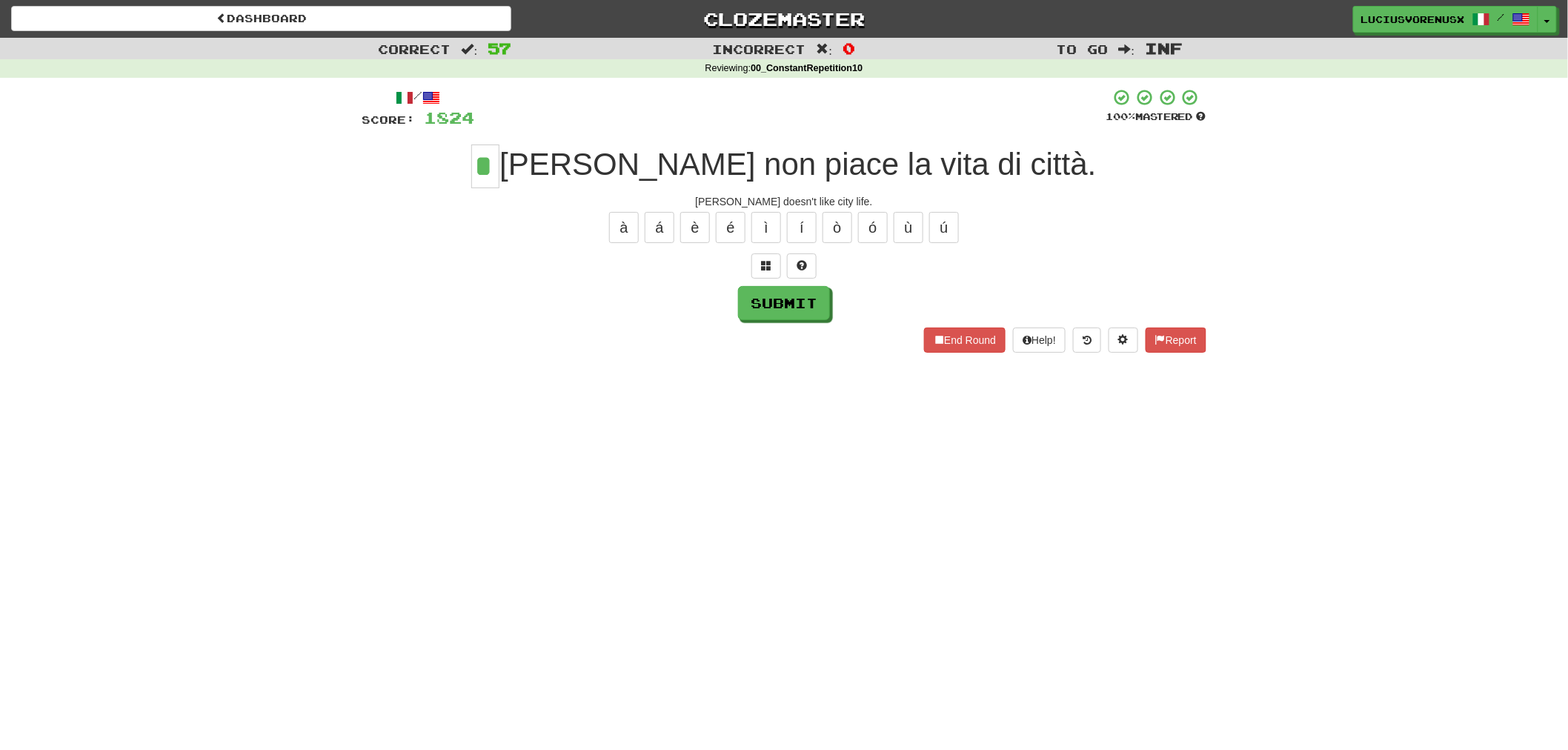
type input "*"
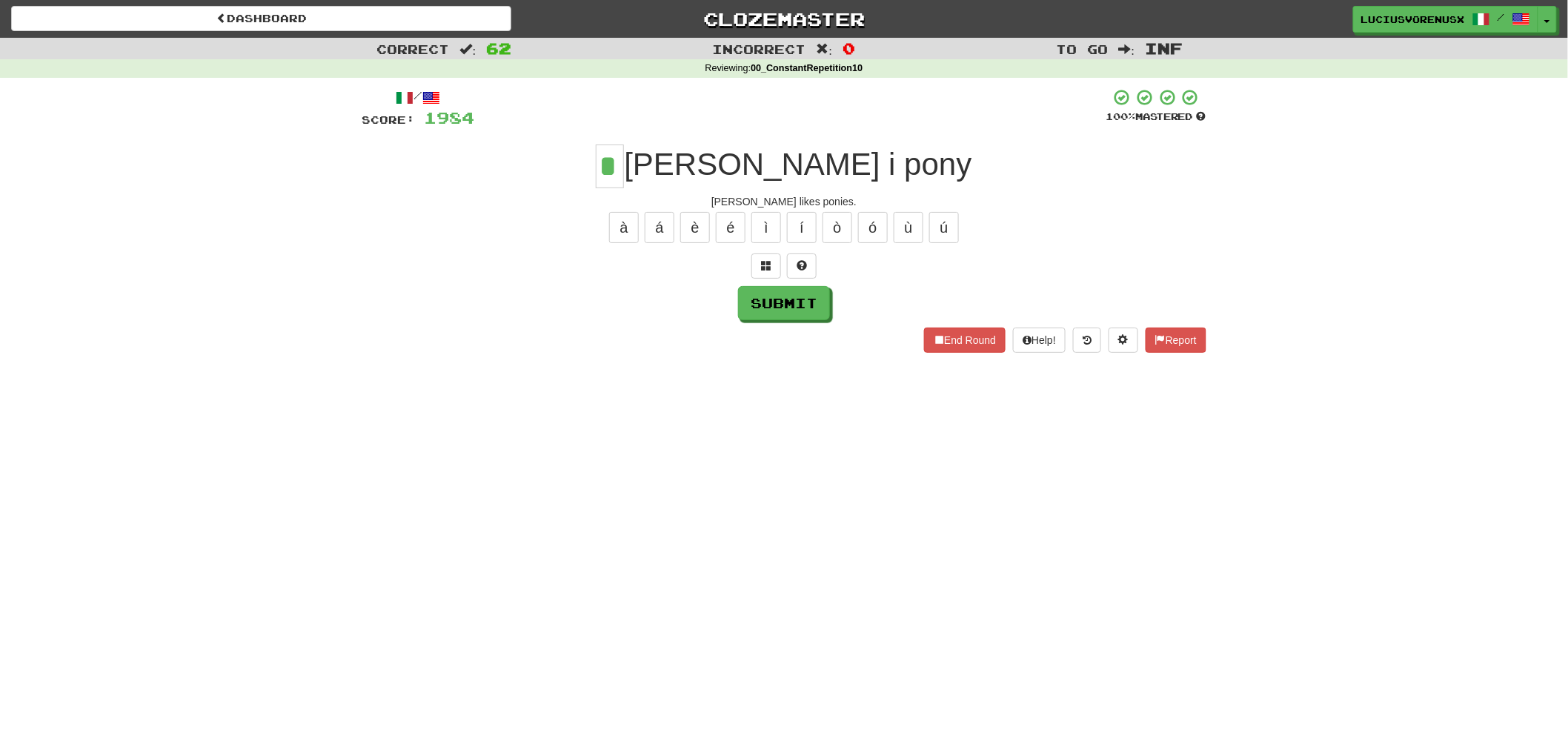
type input "*"
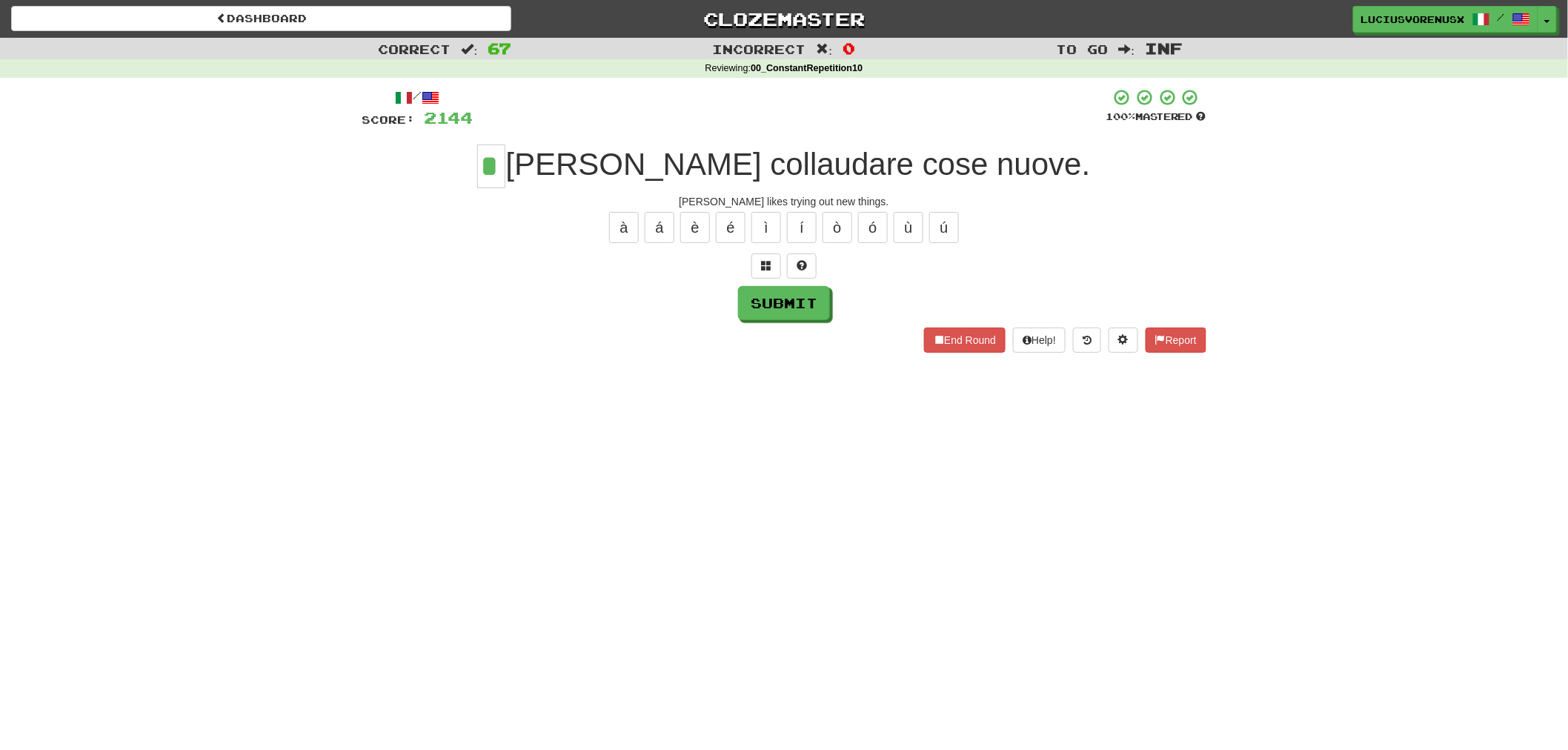
type input "*"
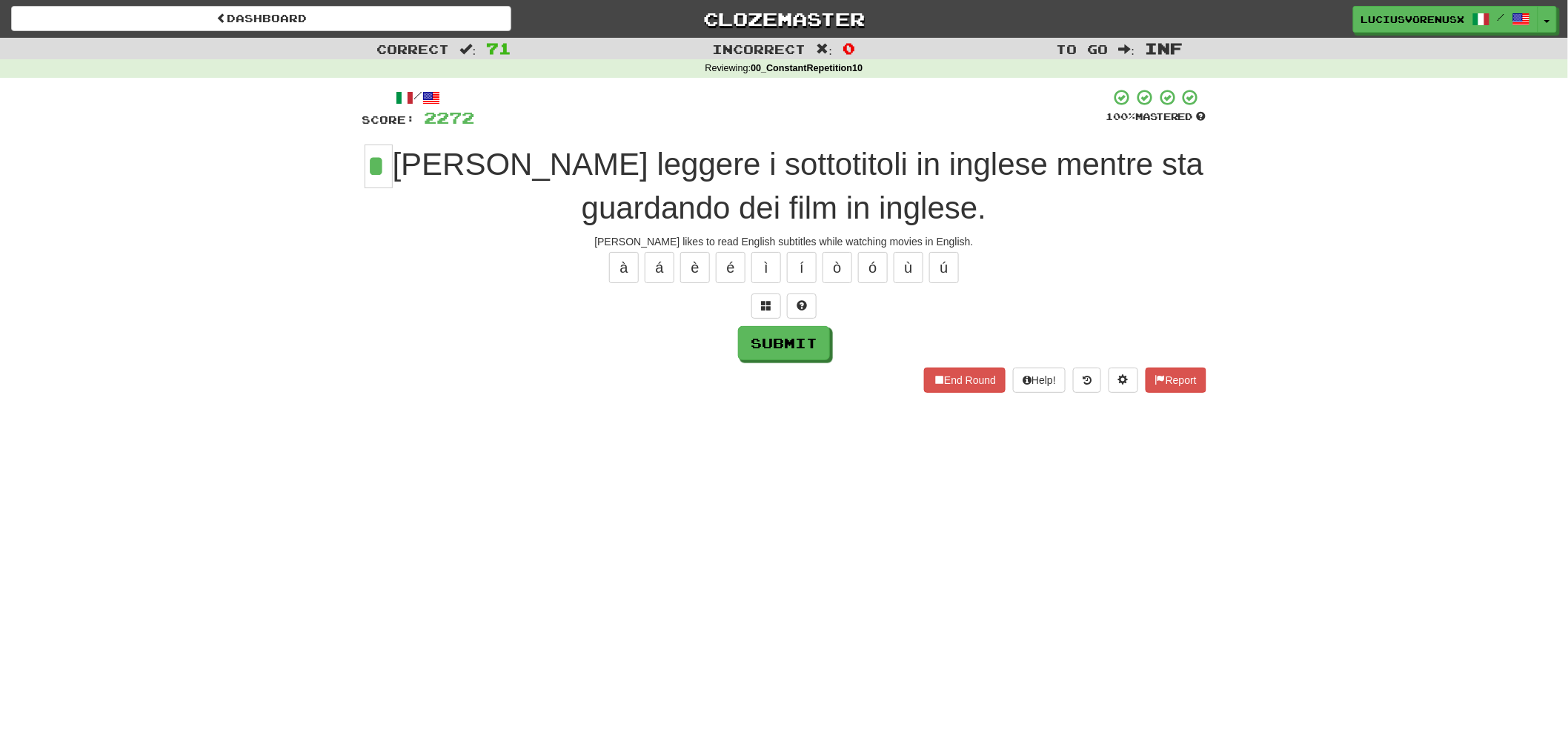
type input "*"
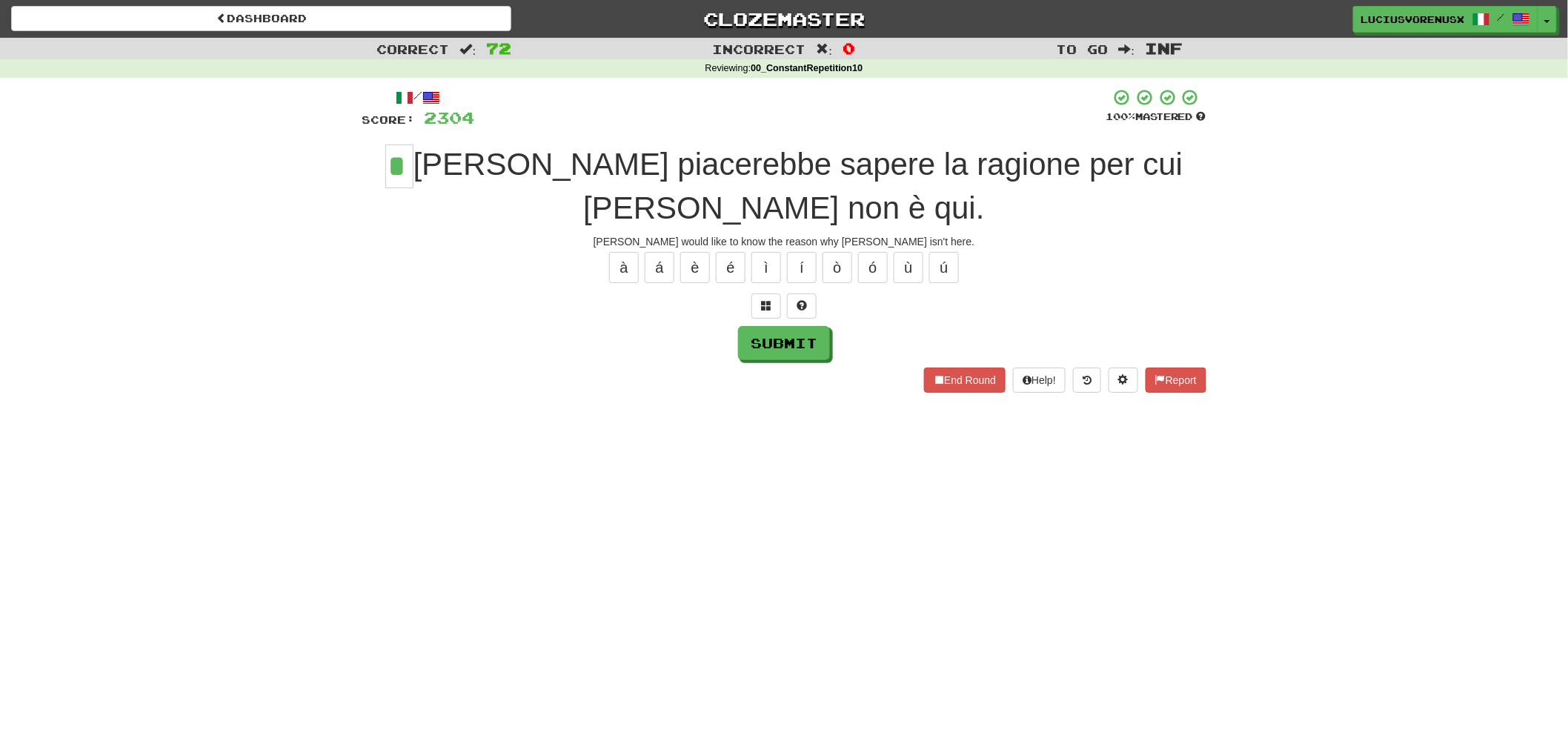
type input "*"
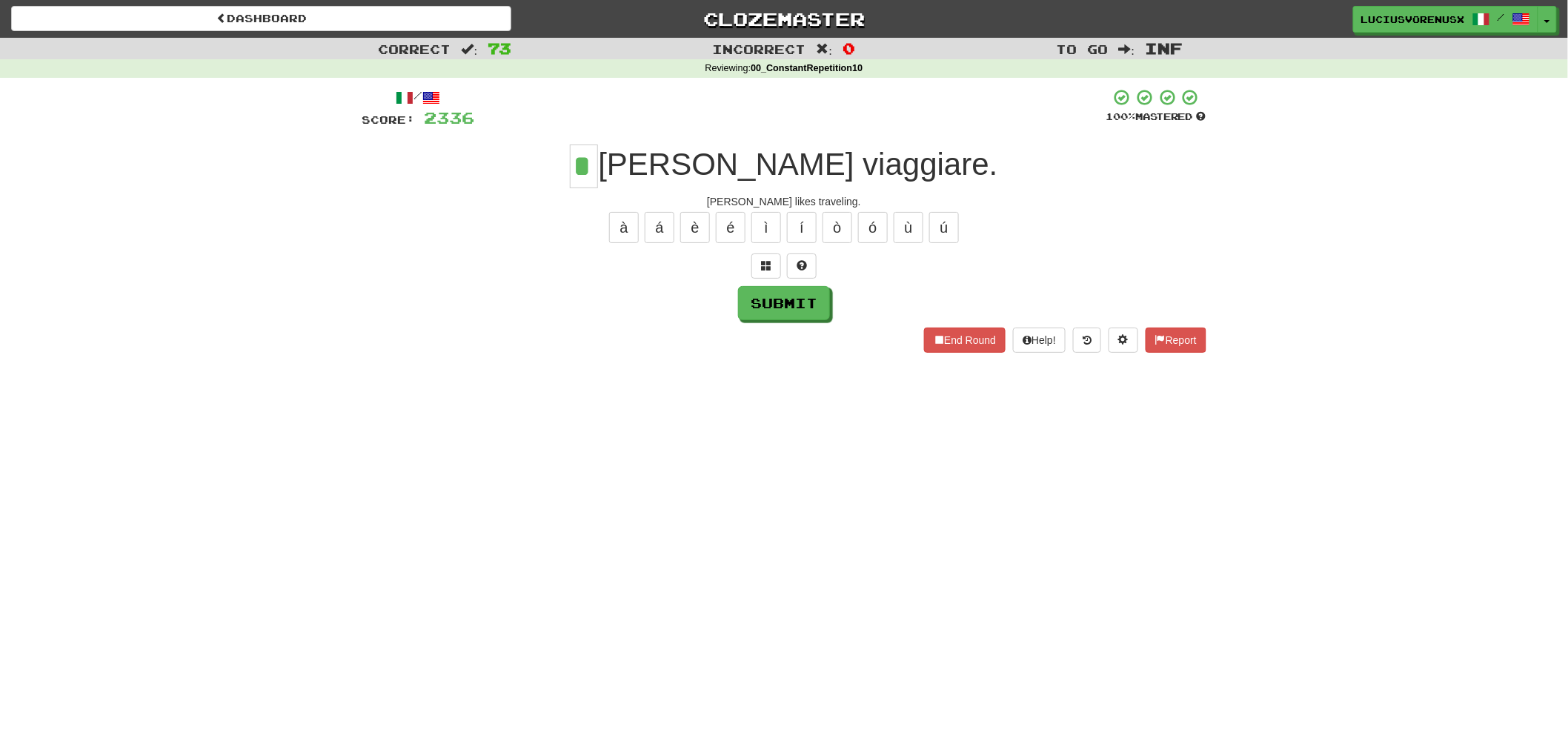
type input "*"
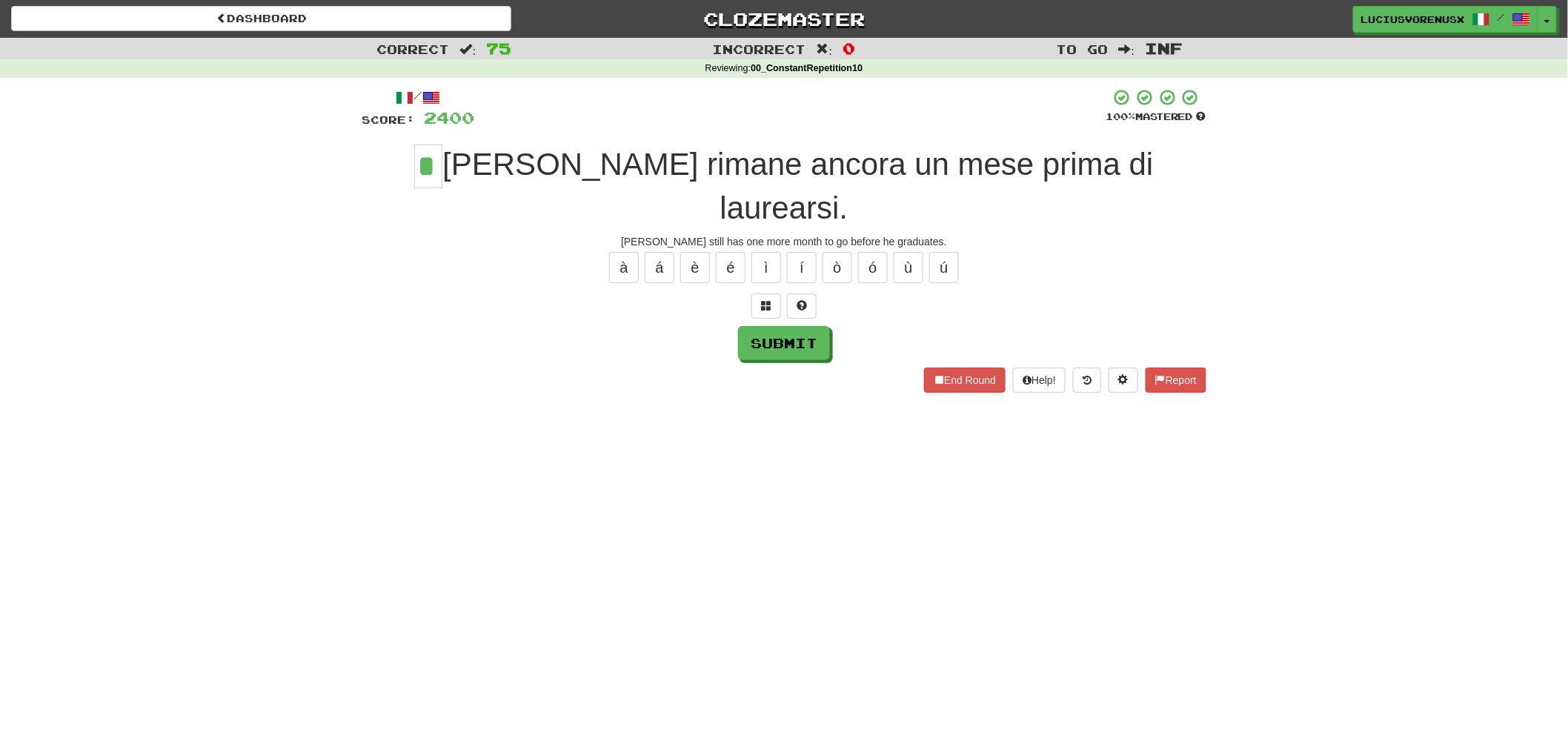
type input "*"
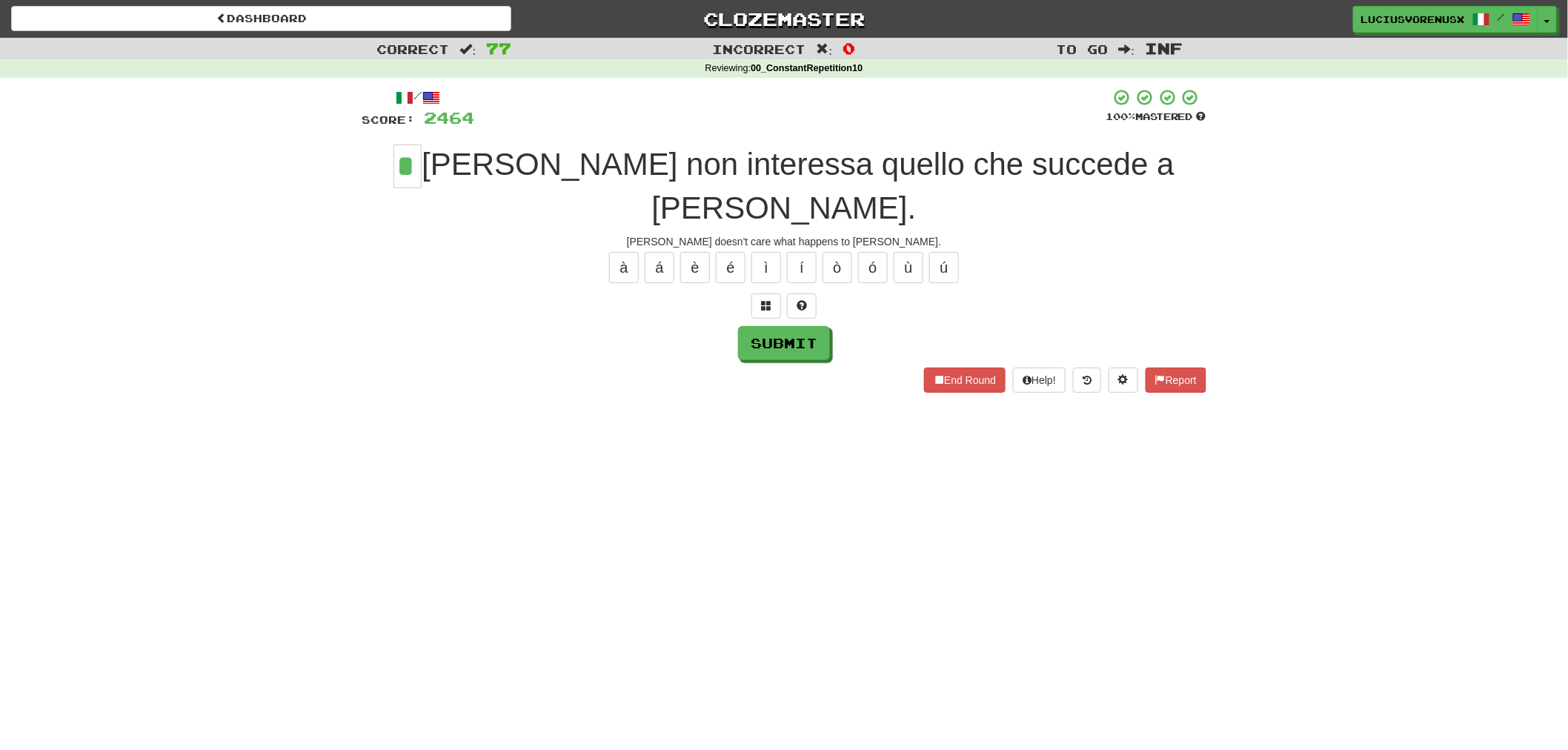
type input "*"
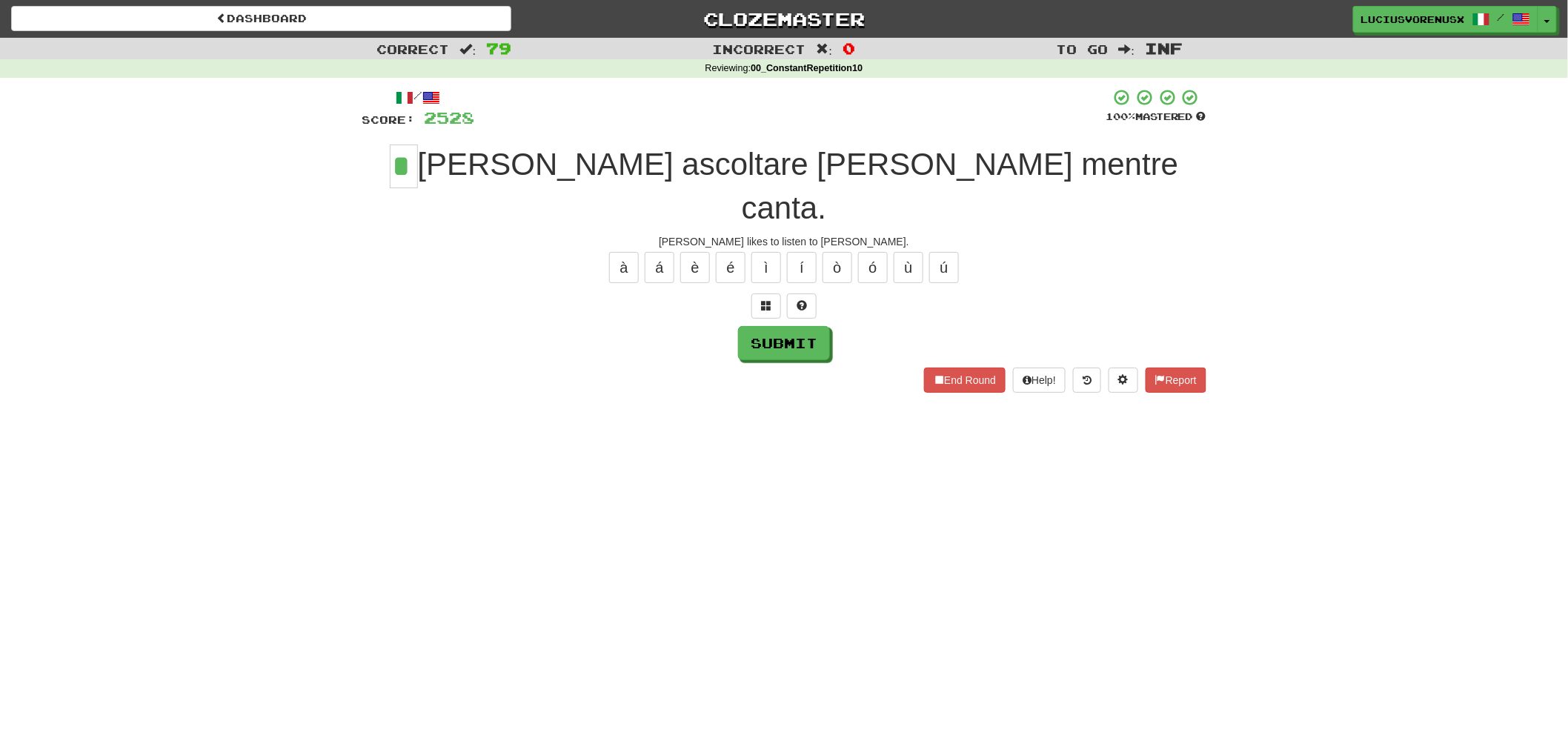
type input "*"
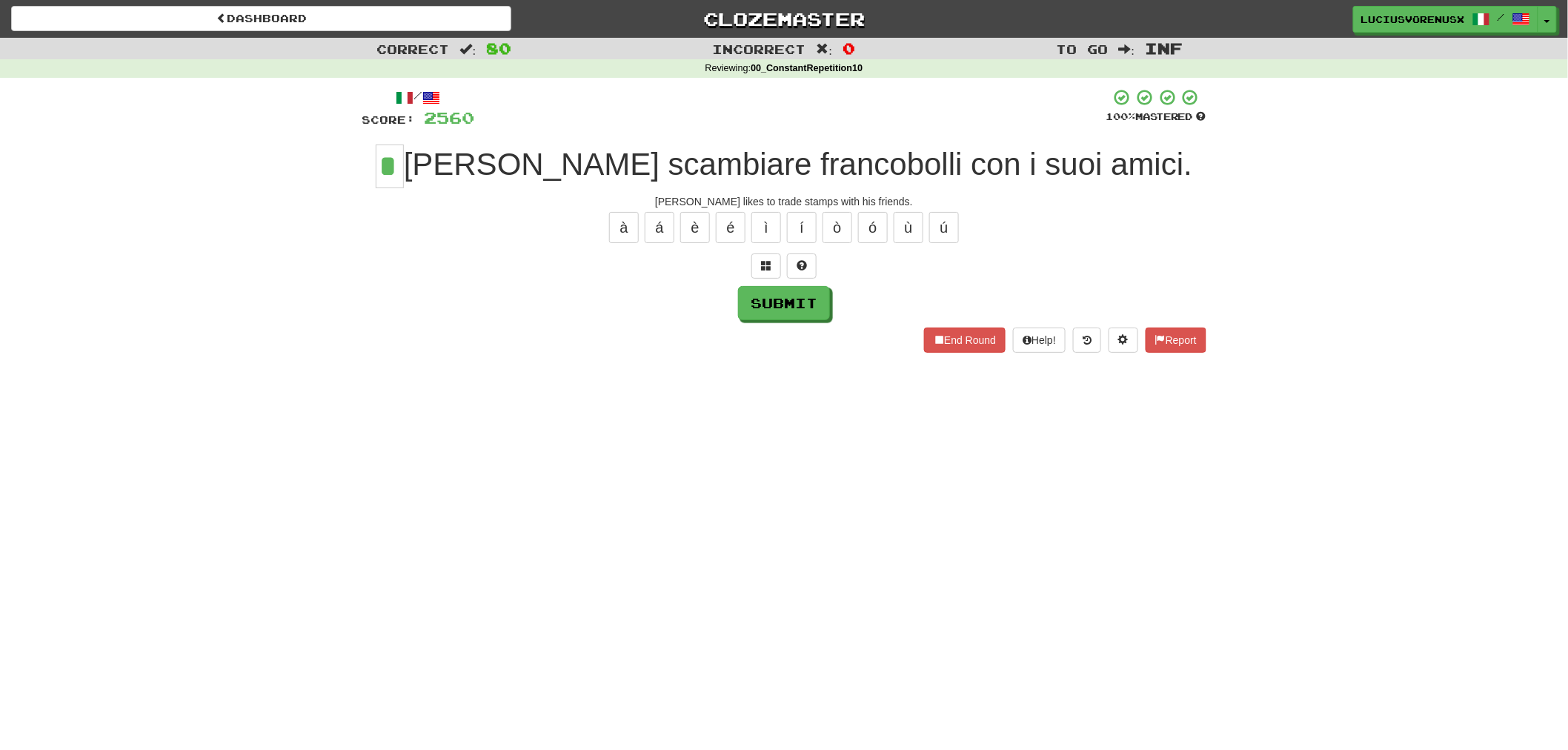
type input "*"
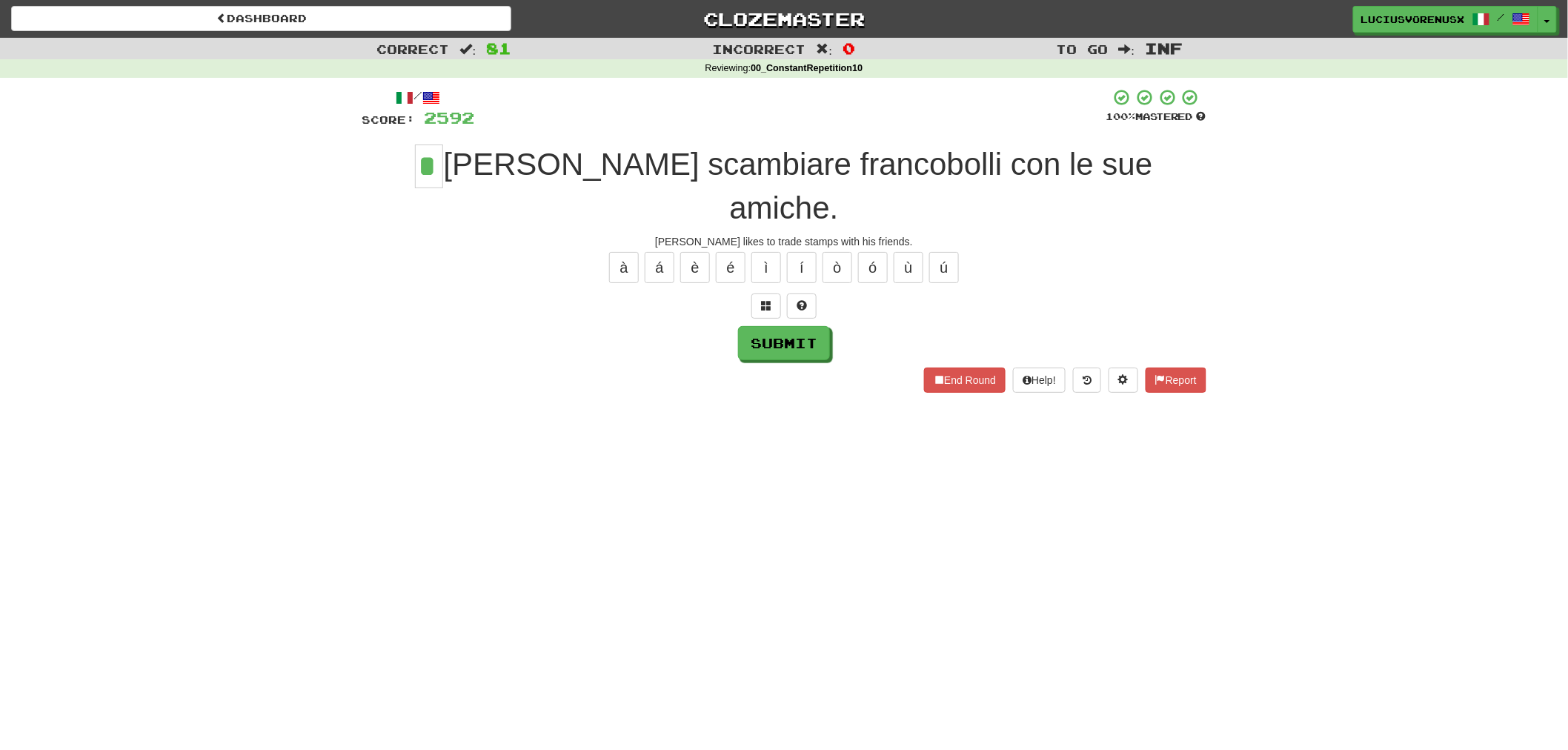
type input "*"
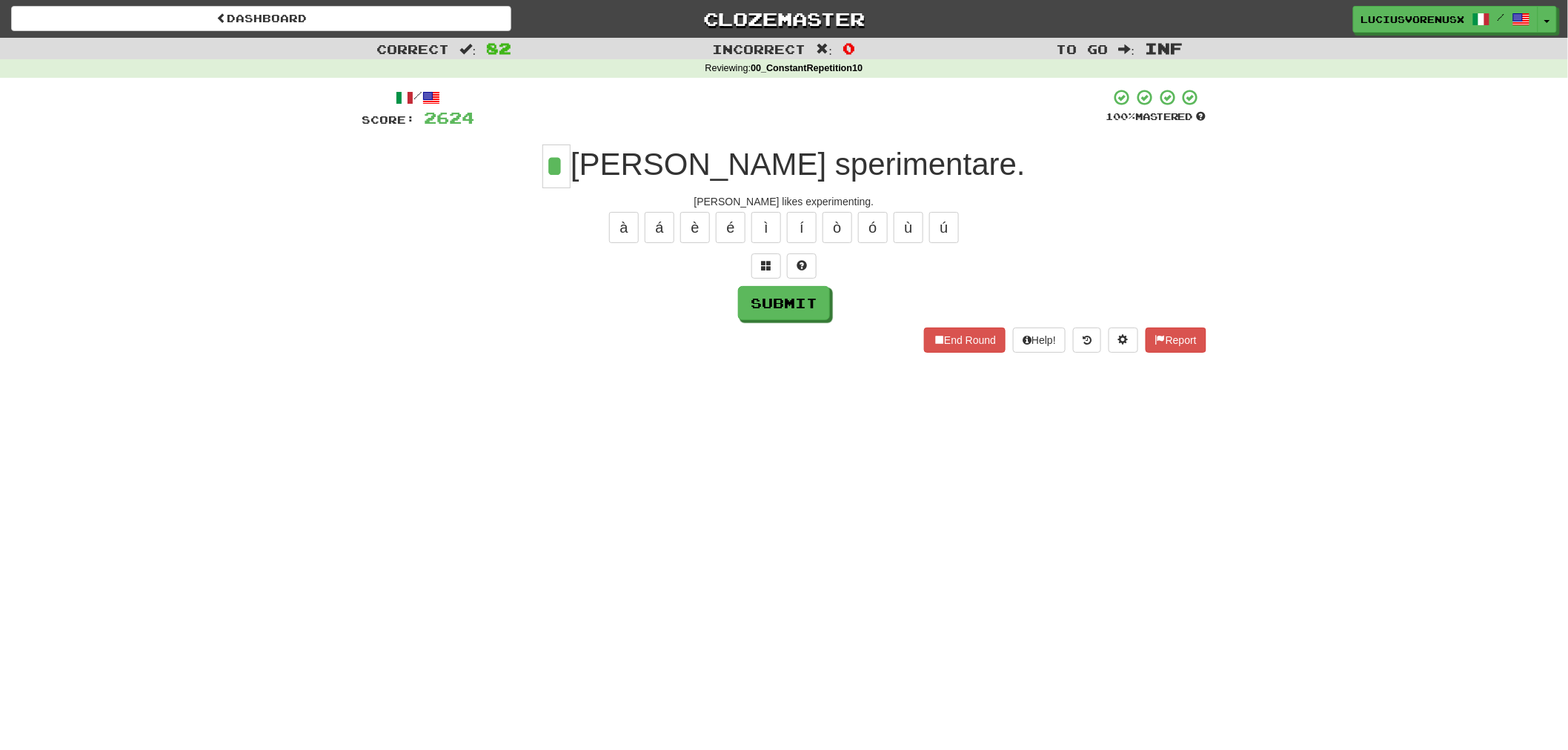
type input "*"
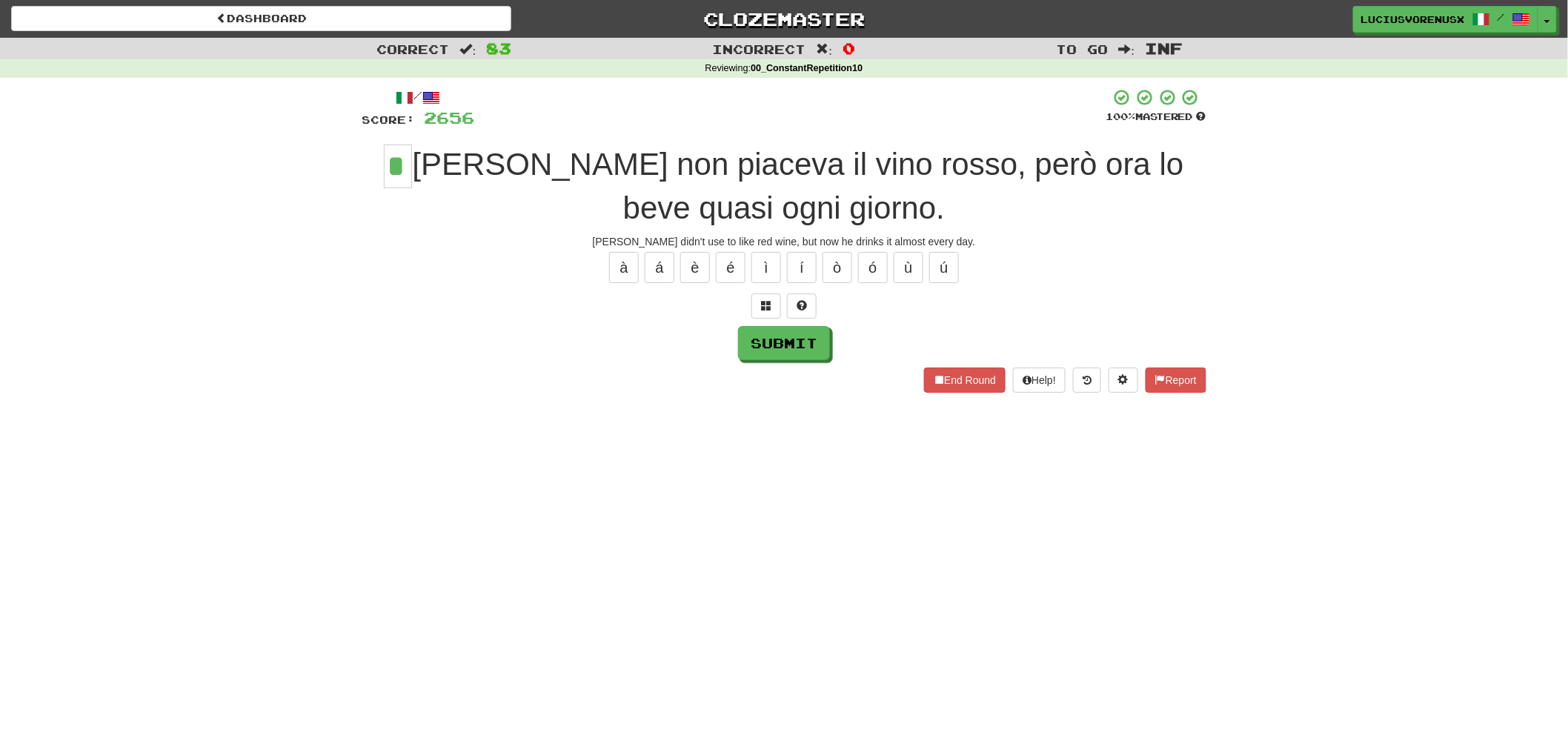
type input "*"
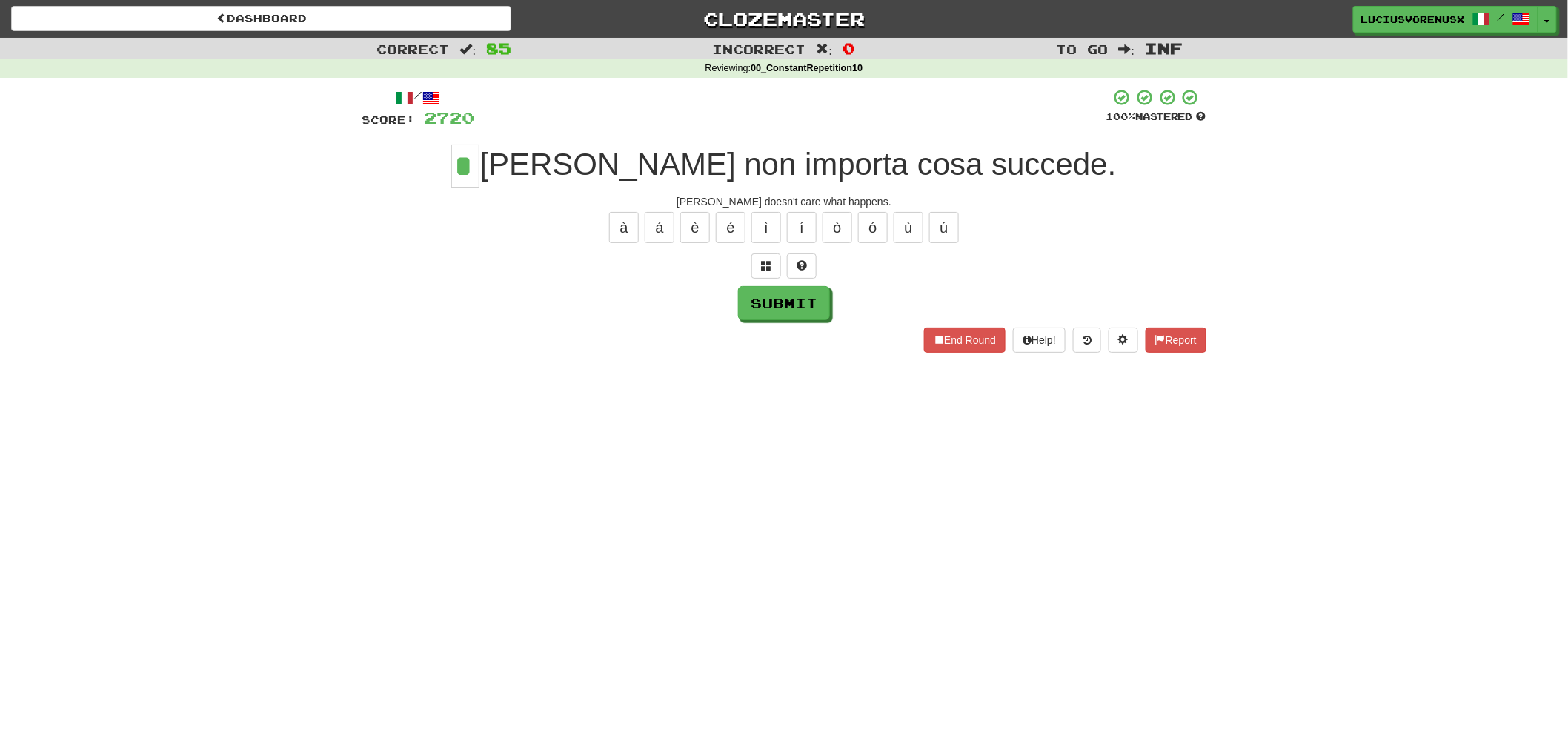
type input "*"
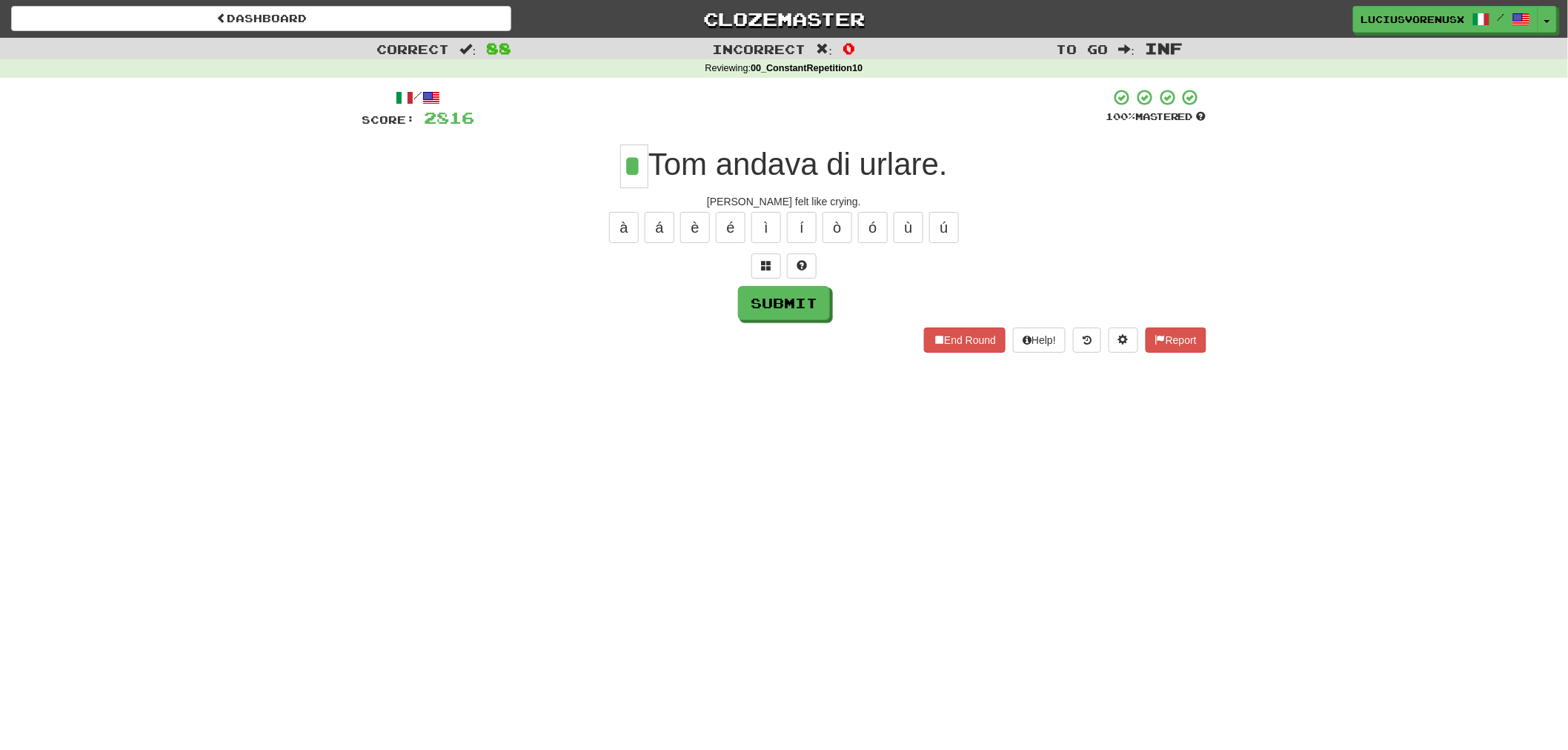
type input "*"
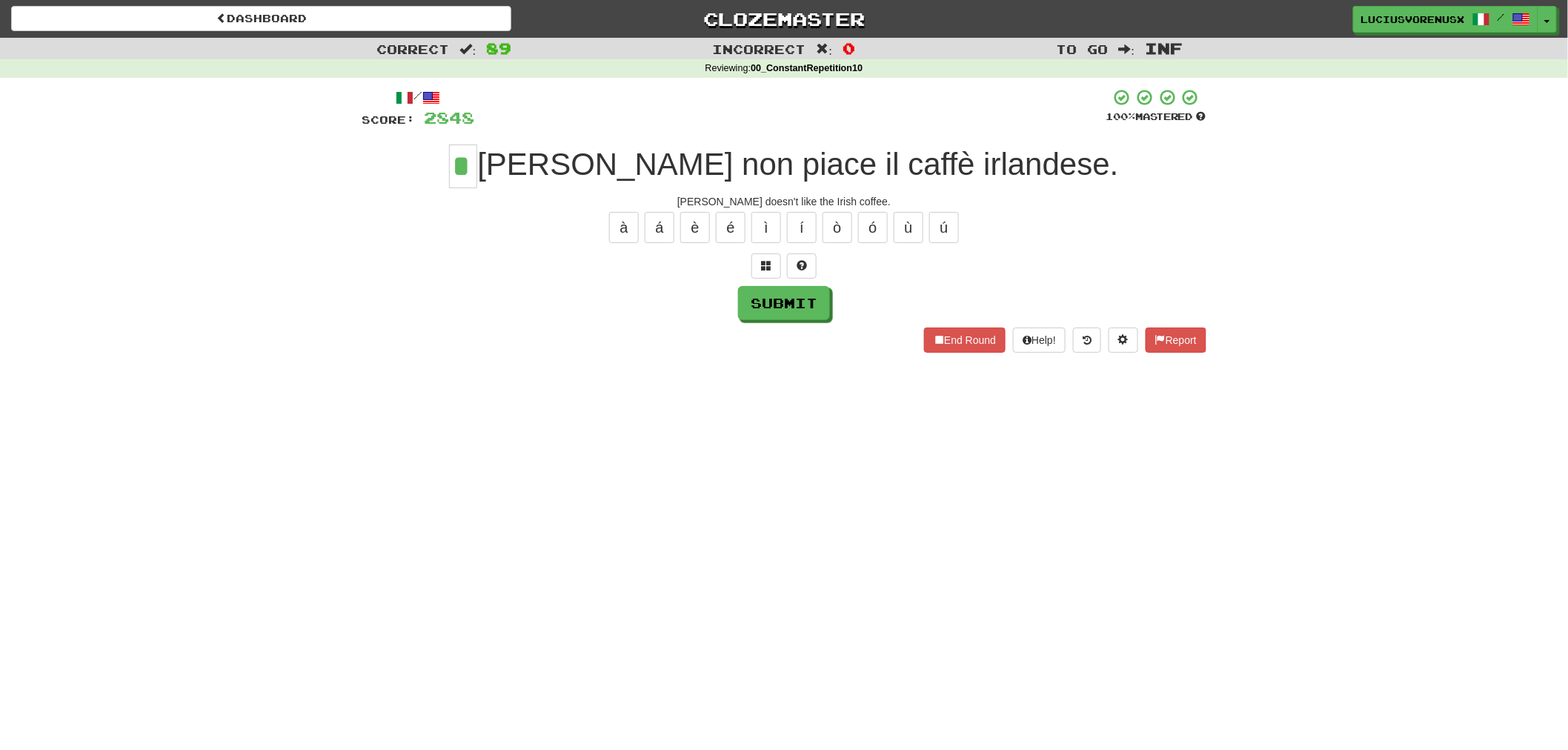
type input "*"
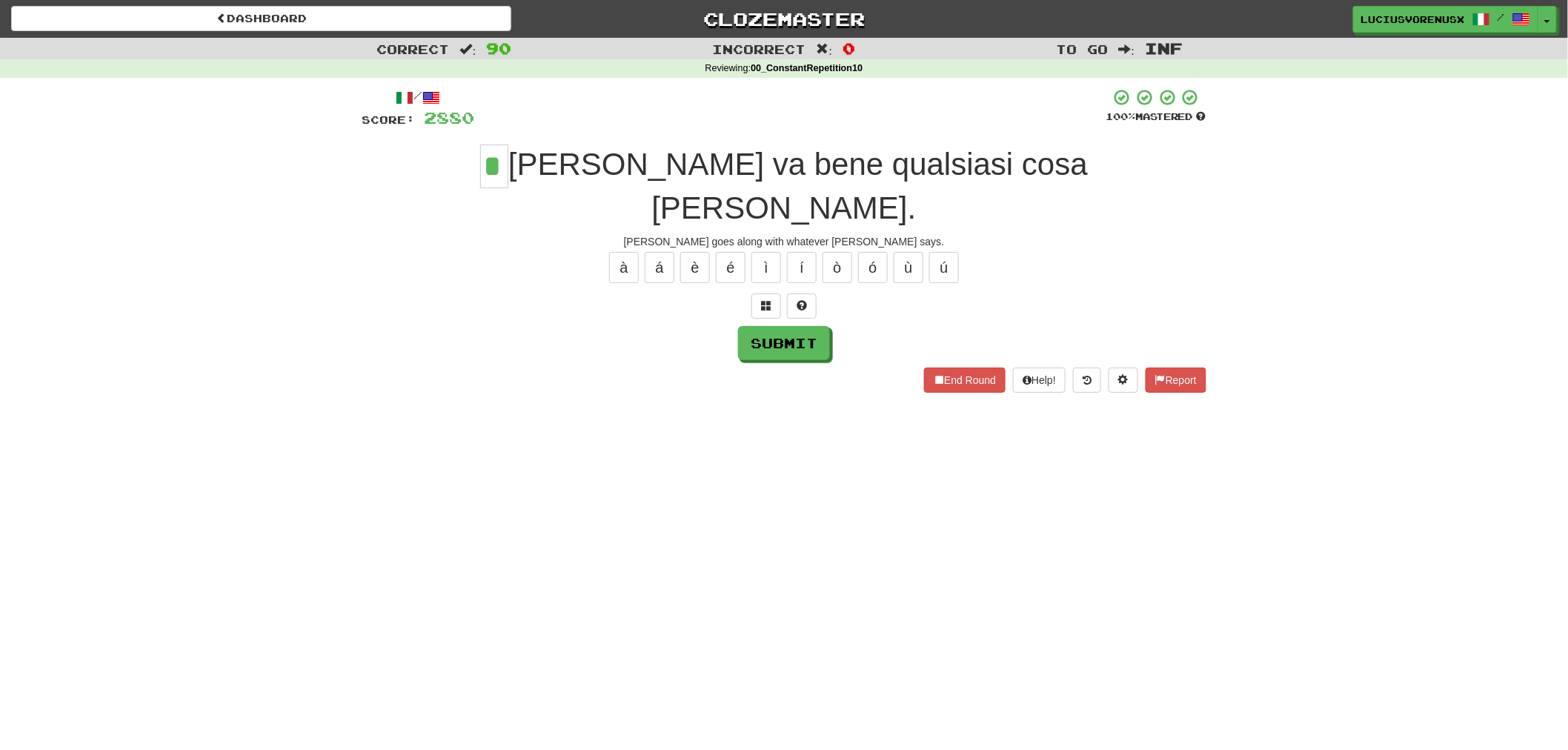
type input "*"
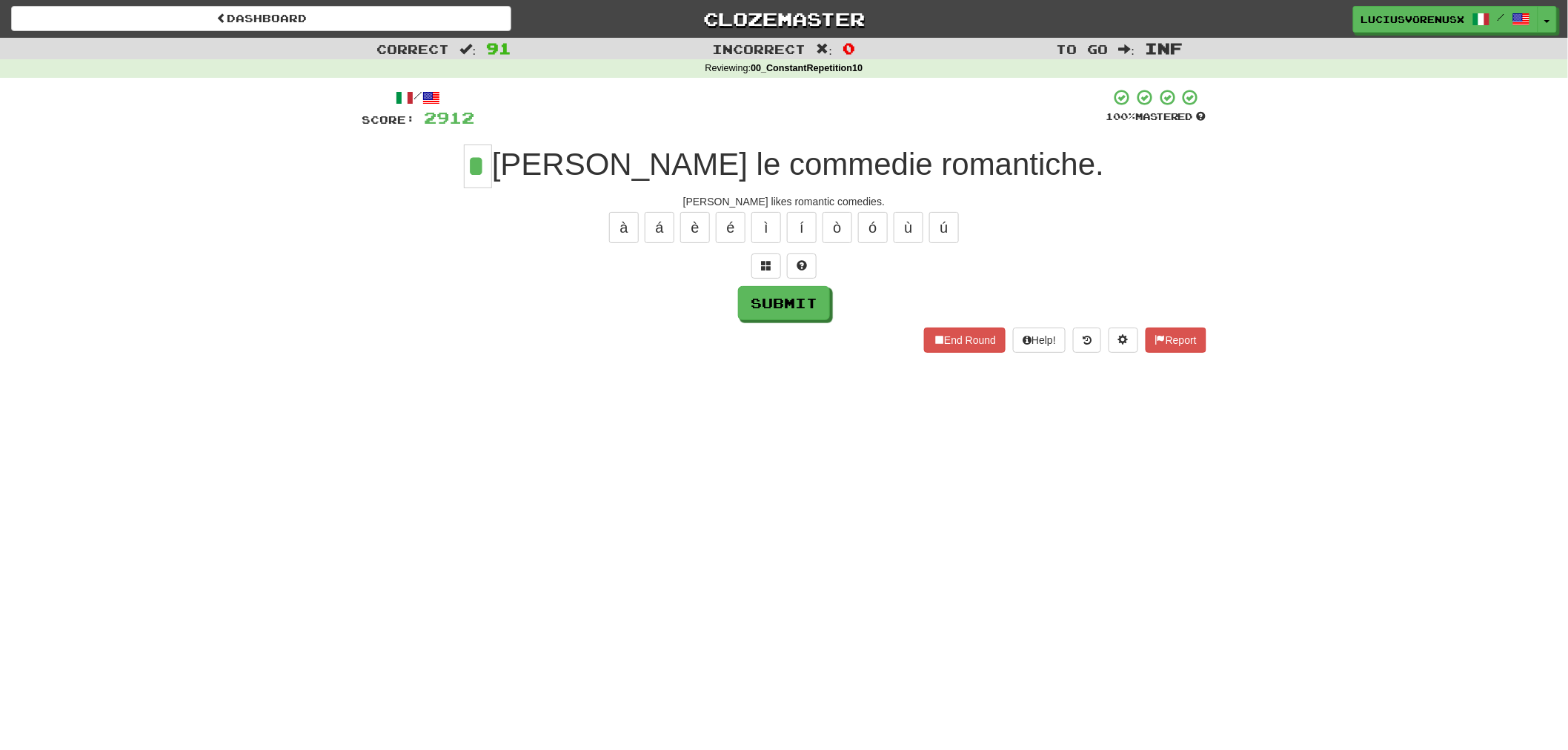
type input "*"
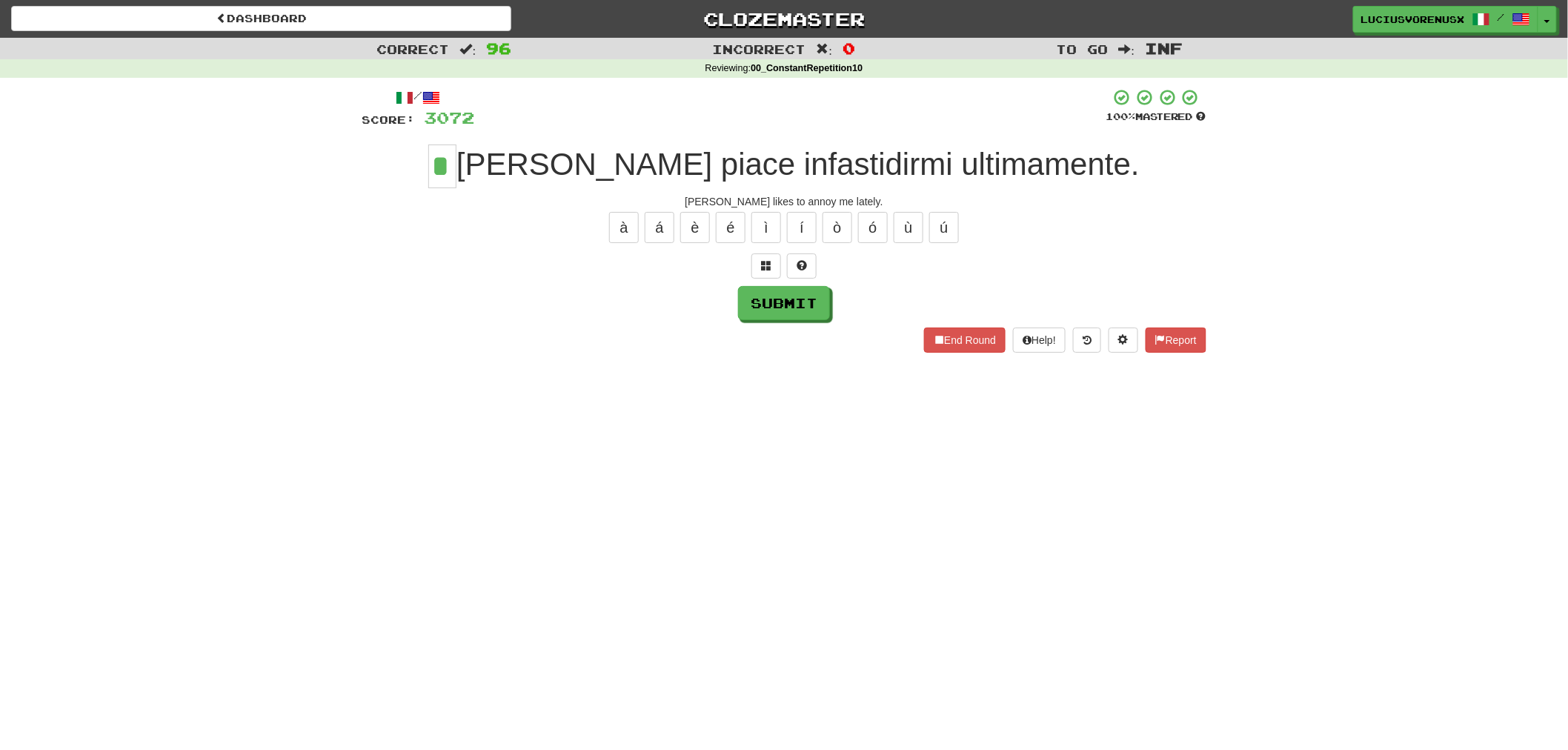
type input "*"
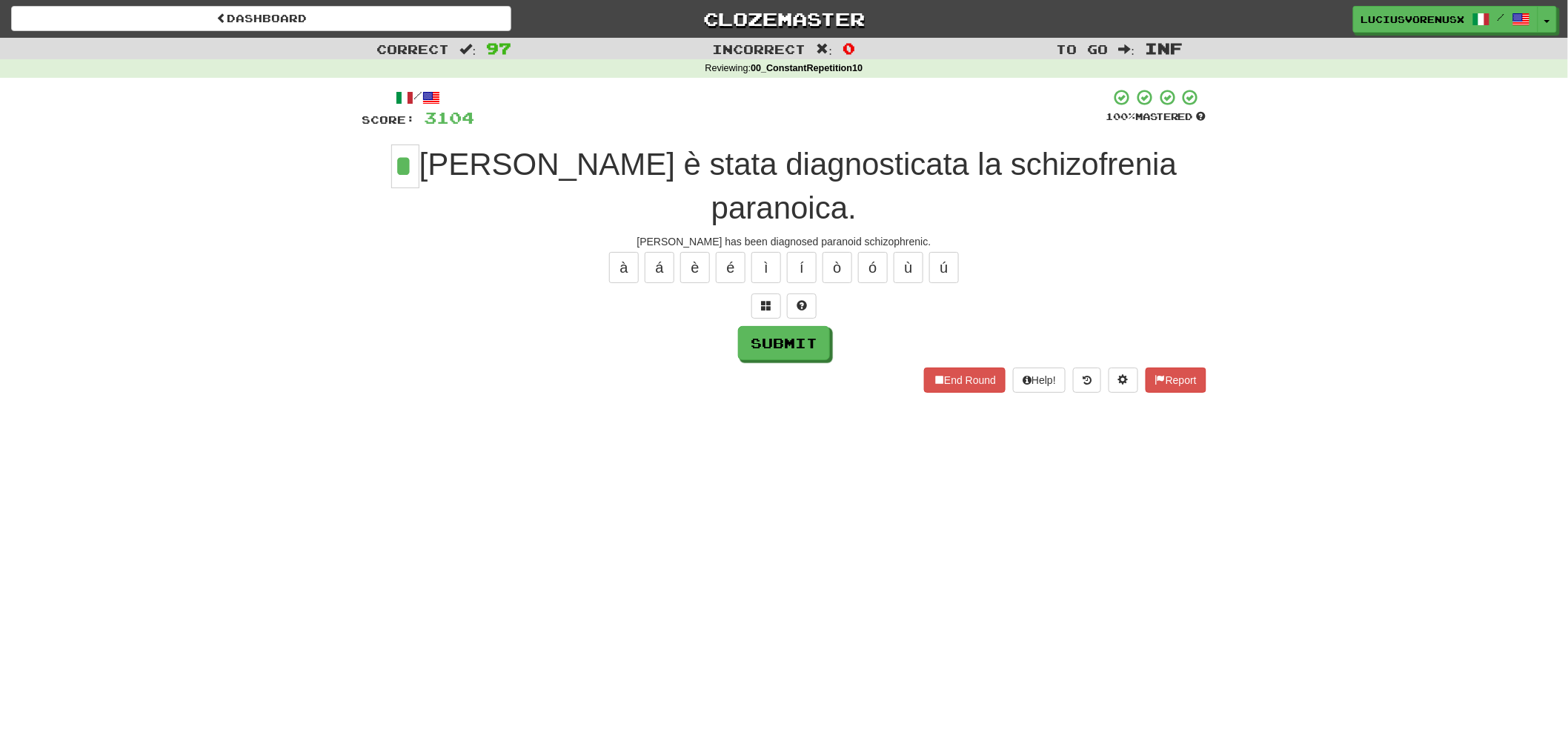
type input "*"
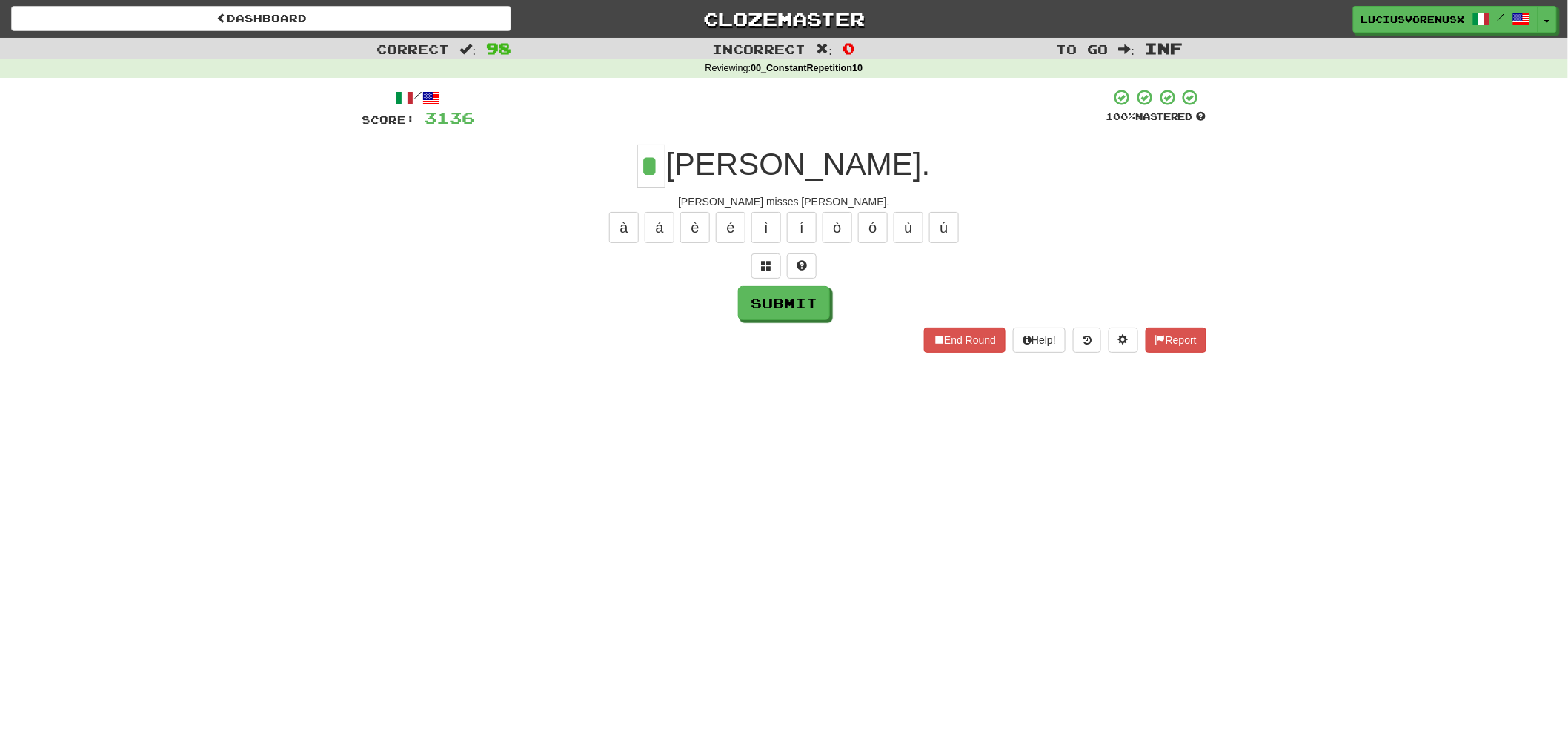
type input "*"
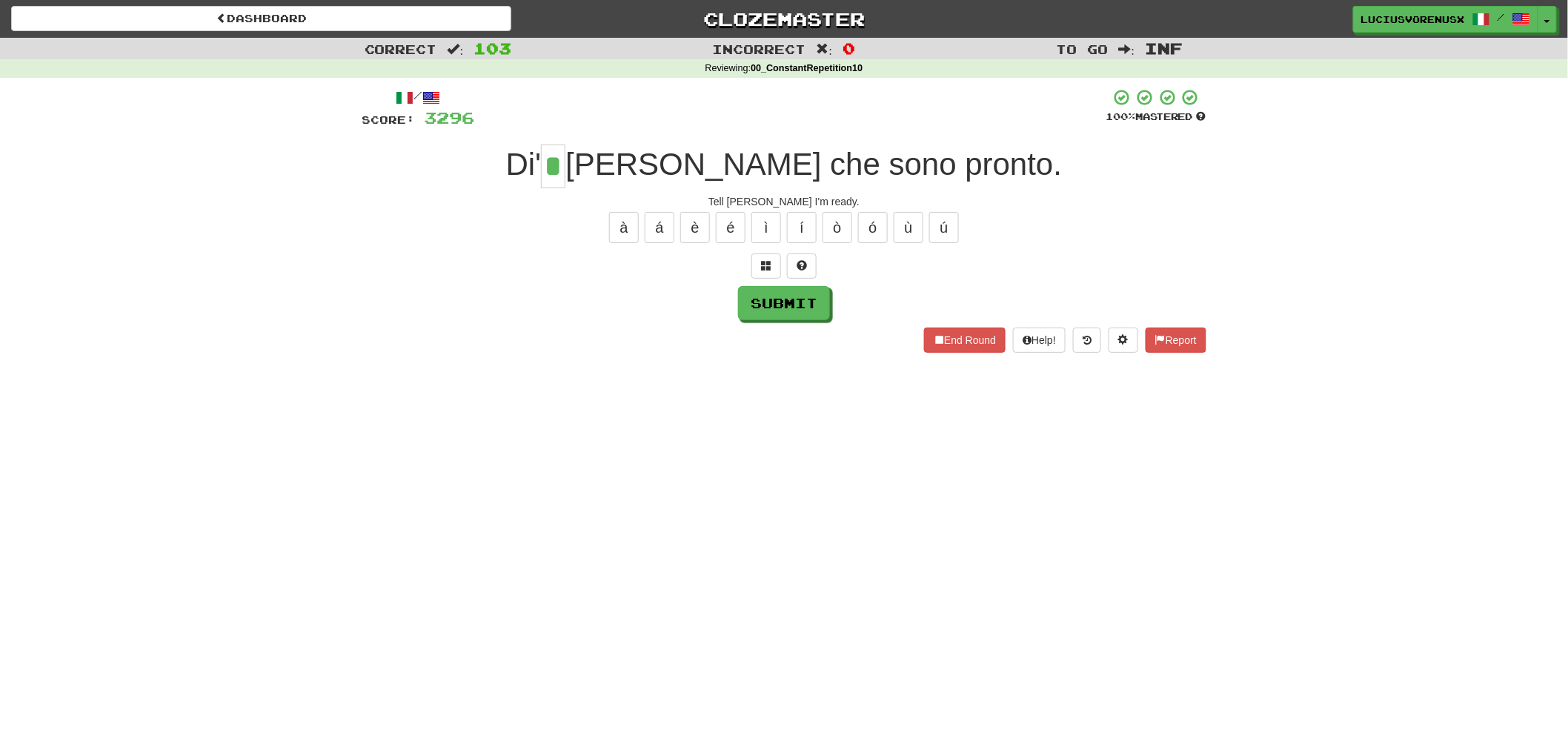
type input "*"
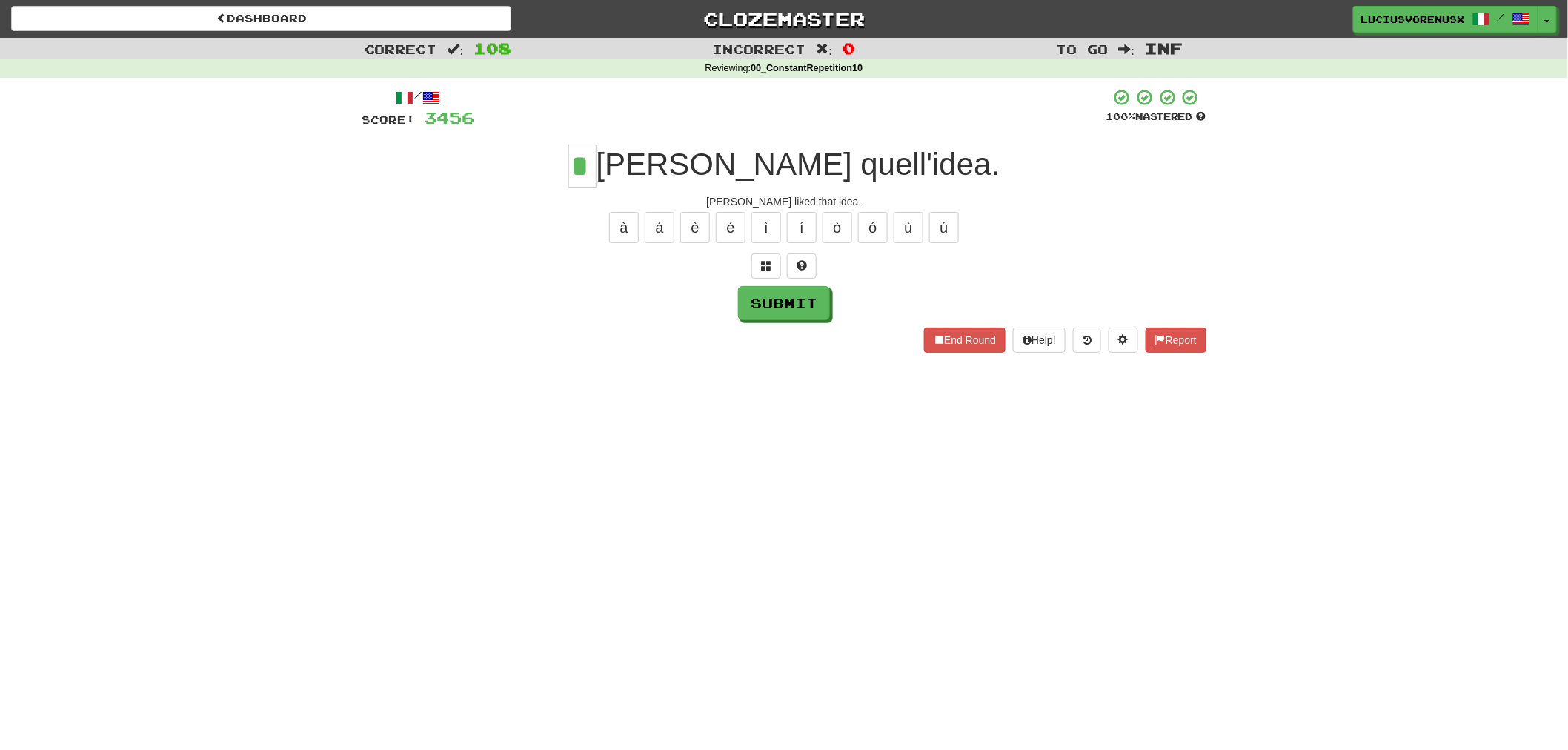
type input "*"
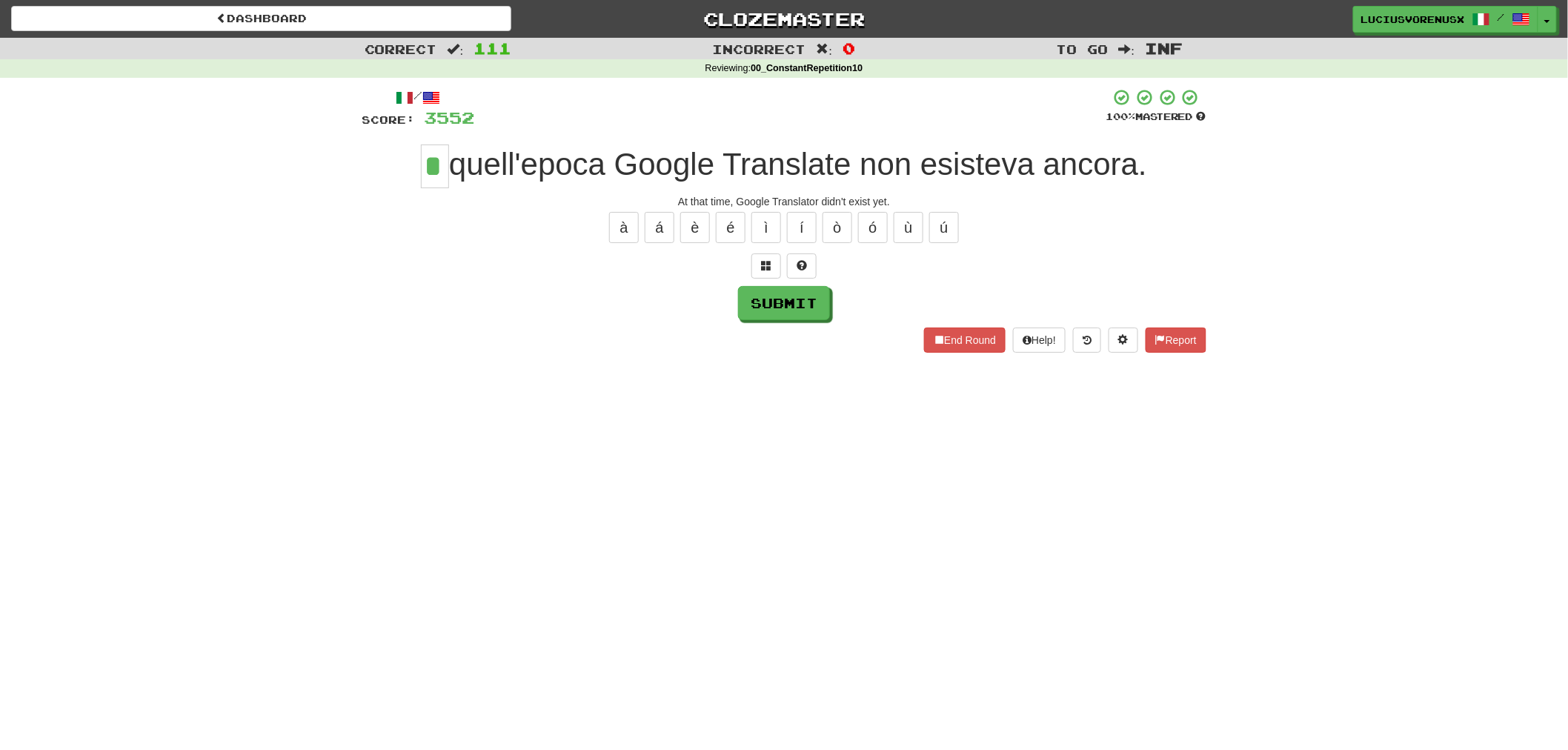
type input "*"
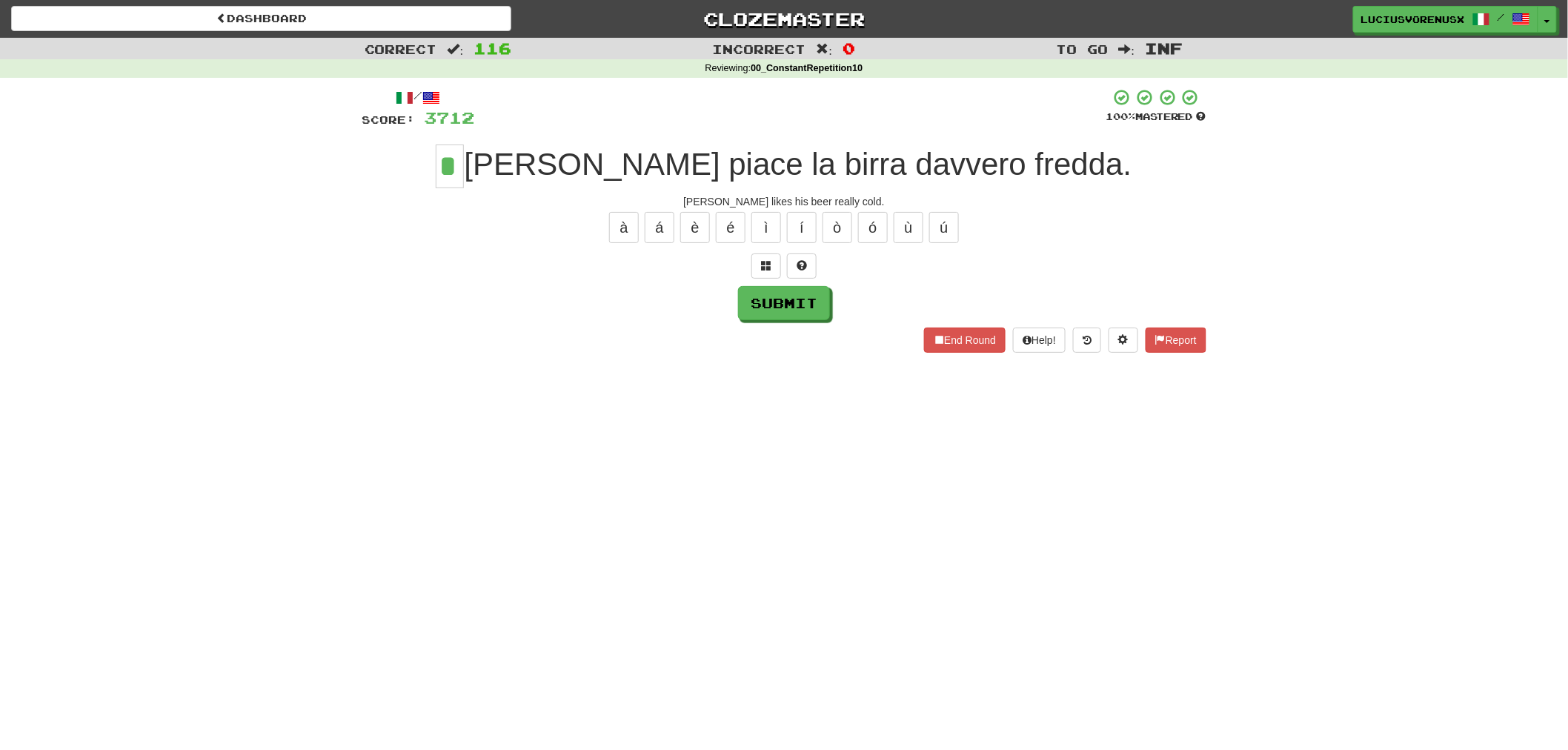
type input "*"
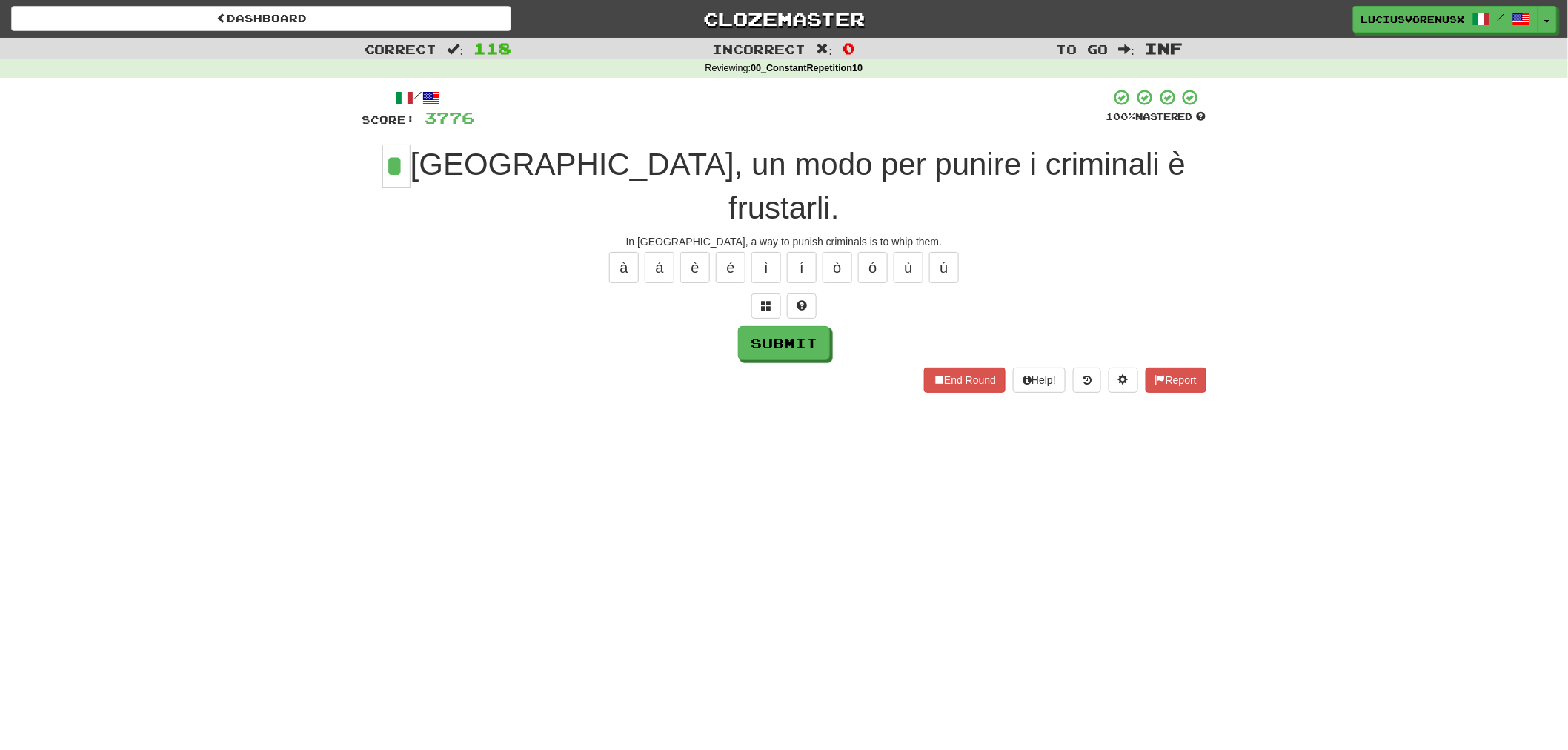
type input "*"
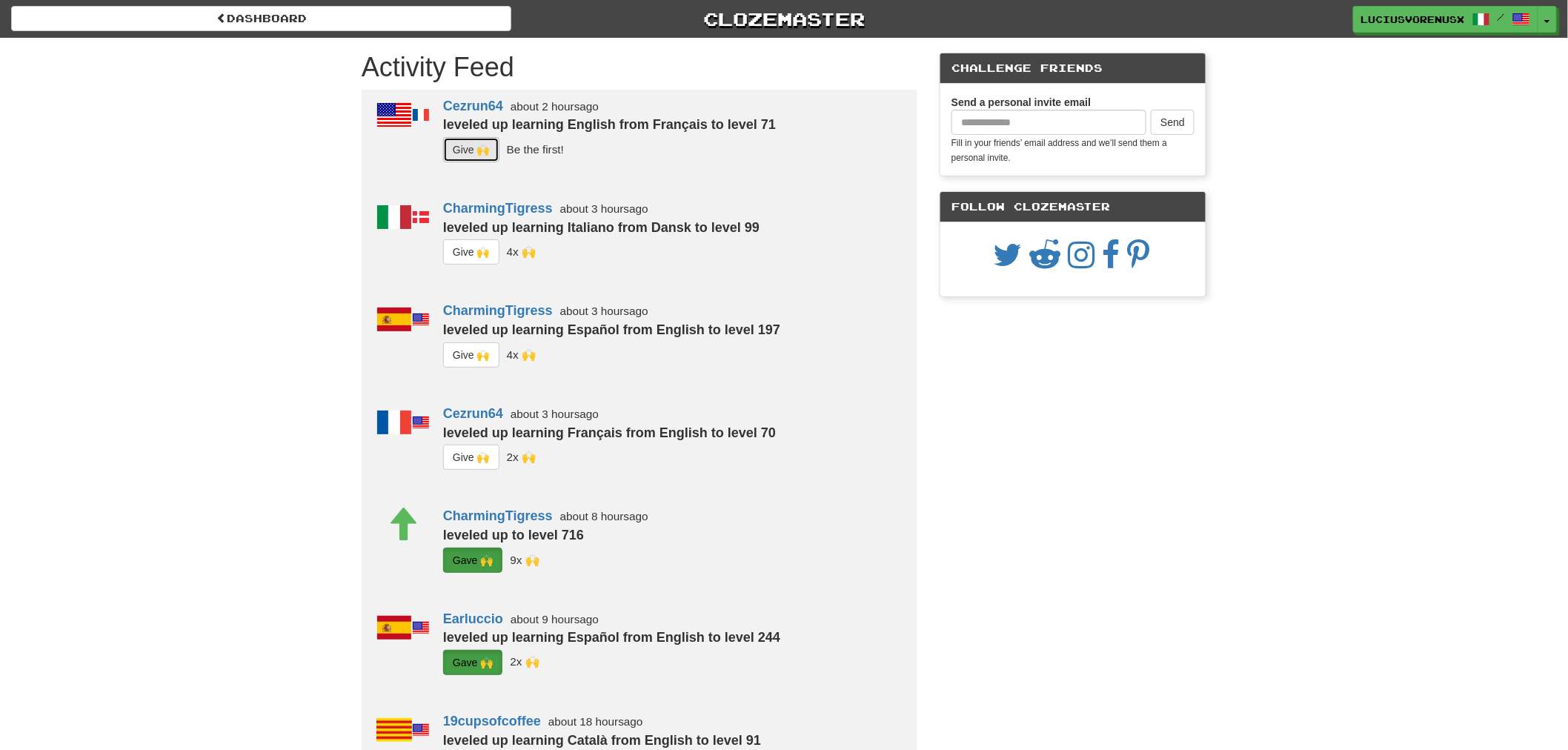
click at [469, 145] on button "G i ve 🙌" at bounding box center [471, 150] width 56 height 25
click at [483, 259] on button "G i ve 🙌" at bounding box center [471, 252] width 56 height 25
click at [473, 364] on button "G i ve 🙌" at bounding box center [471, 355] width 56 height 25
click at [472, 455] on button "G i ve 🙌" at bounding box center [471, 457] width 56 height 25
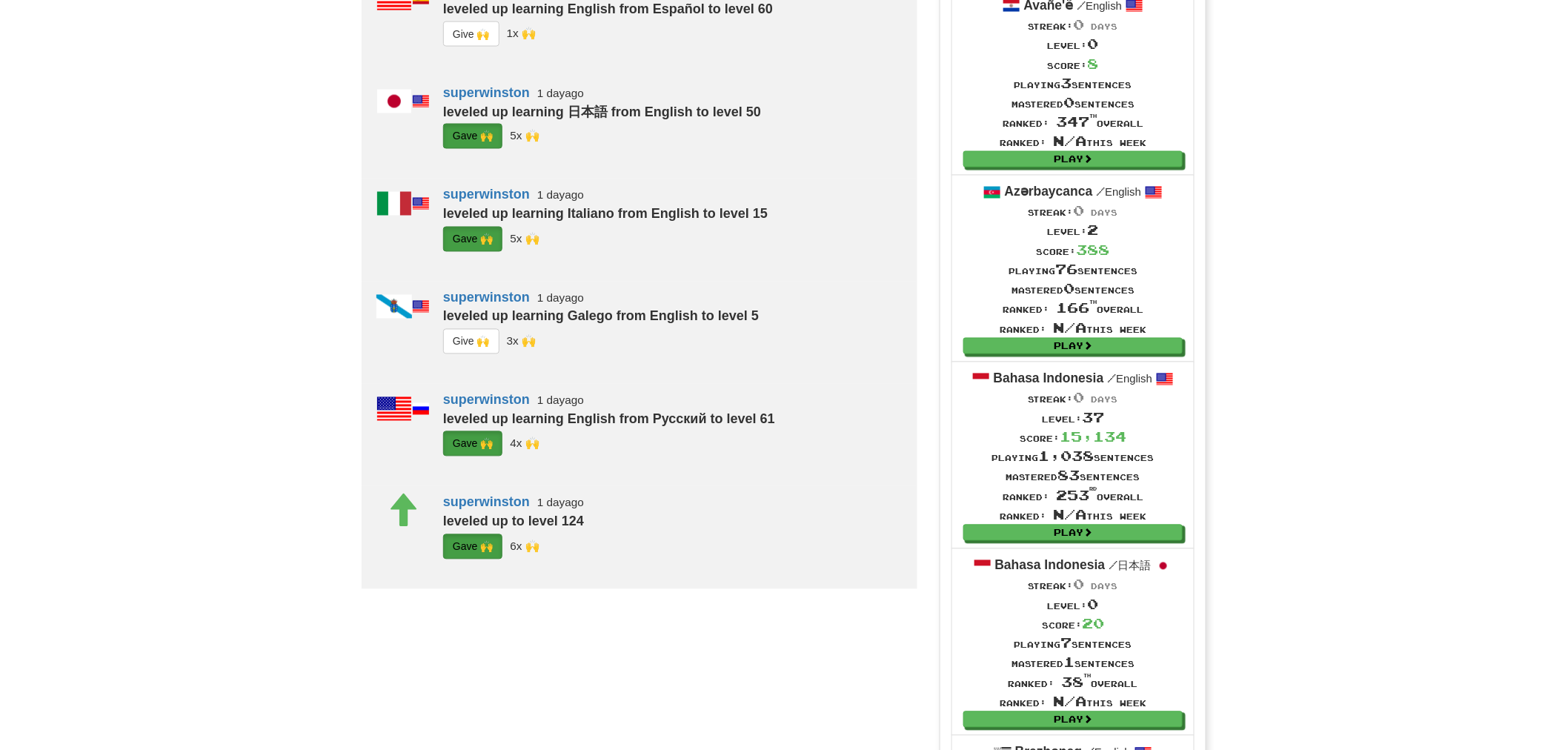
scroll to position [1054, 0]
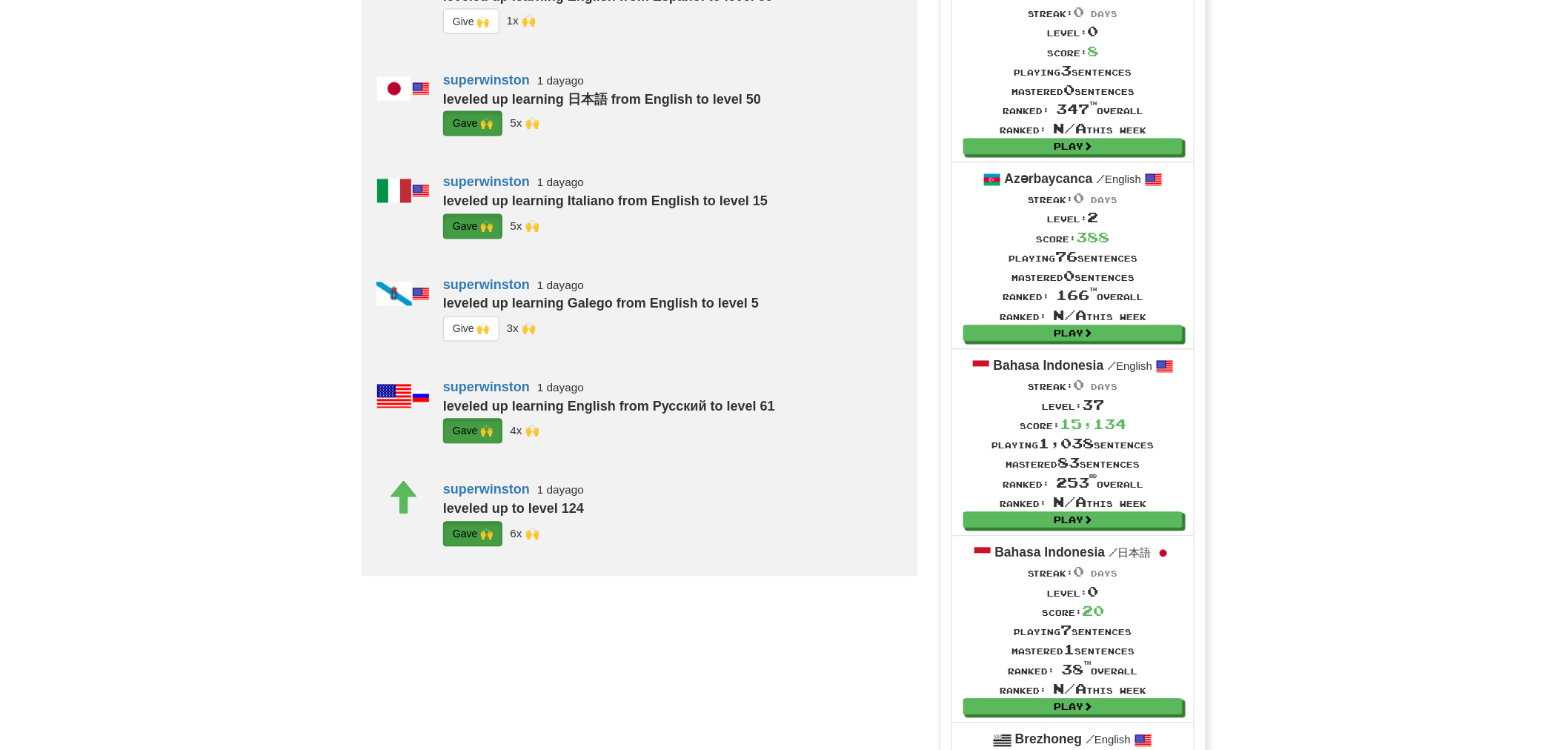
click at [467, 34] on button "G i ve 🙌" at bounding box center [471, 21] width 56 height 25
